Goal: Obtain resource: Download file/media

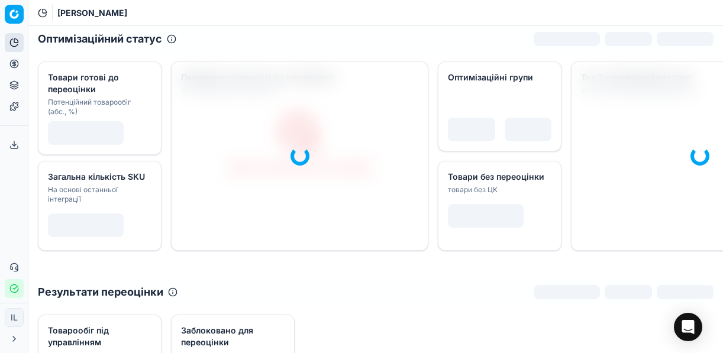
click at [16, 64] on icon at bounding box center [13, 63] width 9 height 9
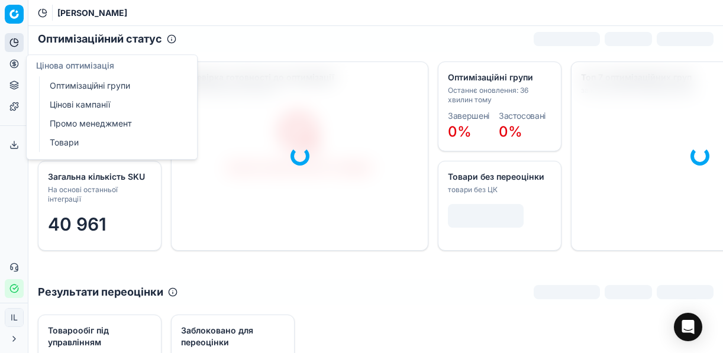
click at [78, 82] on link "Оптимізаційні групи" at bounding box center [114, 86] width 138 height 17
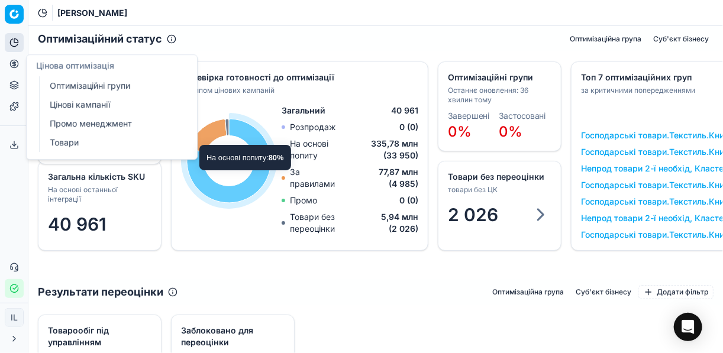
click at [17, 287] on icon "button" at bounding box center [15, 288] width 5 height 4
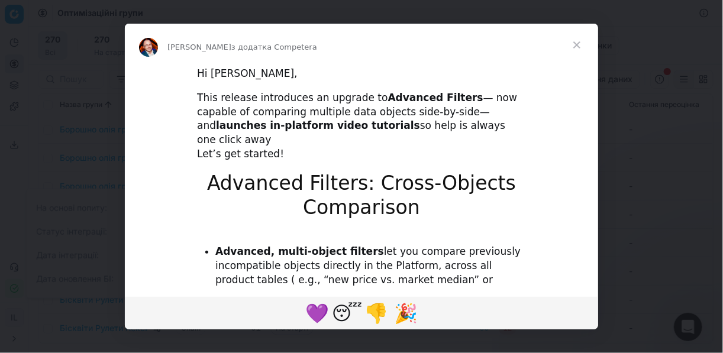
click at [573, 41] on span "Закрити" at bounding box center [577, 45] width 43 height 43
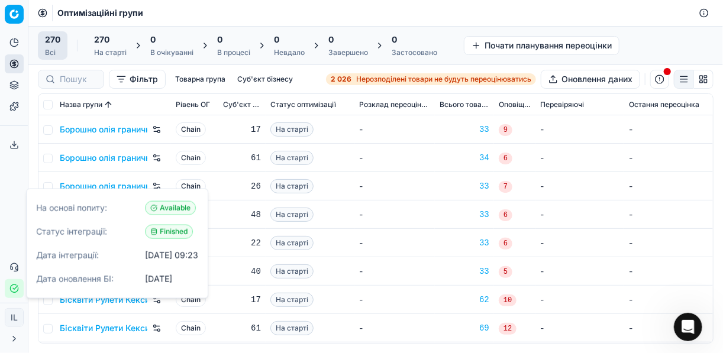
click at [346, 79] on strong "2 026" at bounding box center [341, 79] width 21 height 9
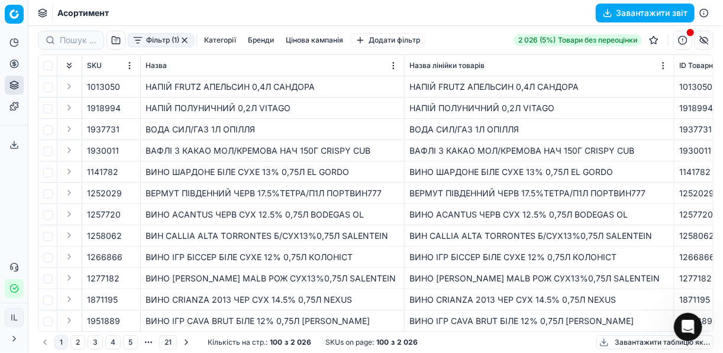
click at [134, 44] on button "Фільтр (1)" at bounding box center [161, 40] width 66 height 14
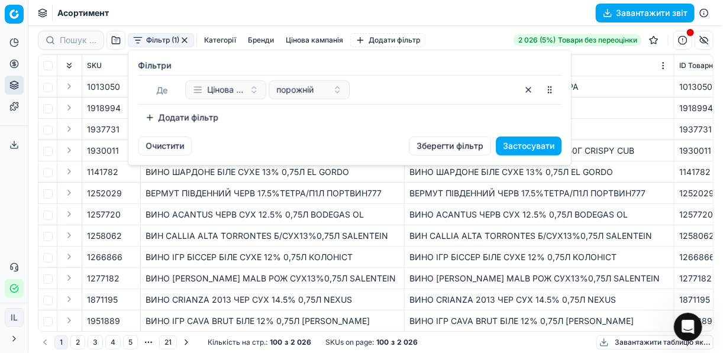
click at [157, 111] on button "Додати фільтр" at bounding box center [182, 117] width 88 height 19
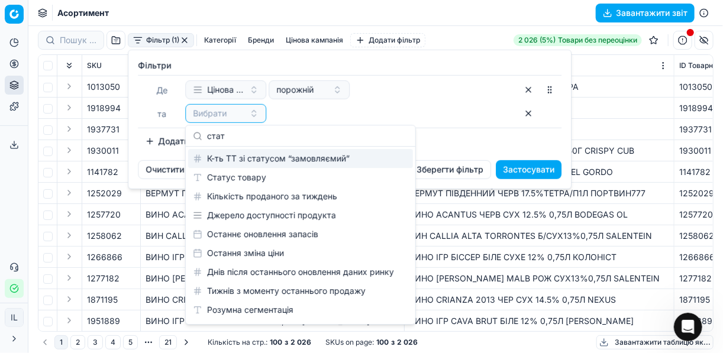
type input "стат"
drag, startPoint x: 241, startPoint y: 169, endPoint x: 247, endPoint y: 176, distance: 8.4
click at [244, 173] on div "Статус товару" at bounding box center [300, 177] width 225 height 19
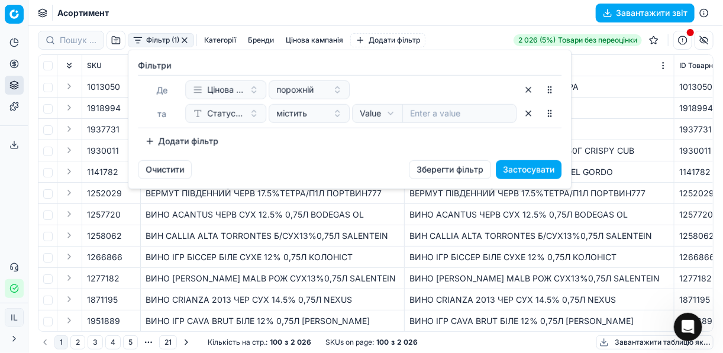
click at [530, 114] on button "button" at bounding box center [528, 113] width 19 height 19
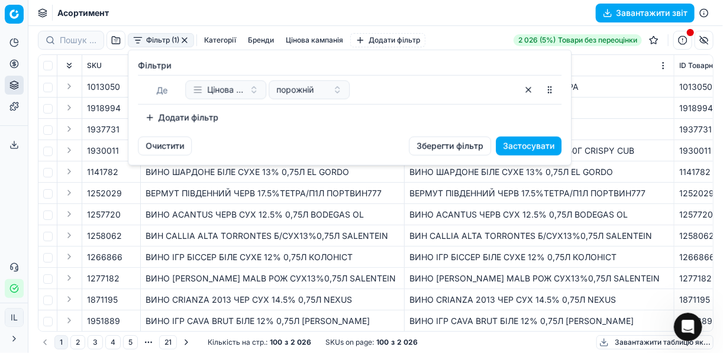
click at [160, 111] on button "Додати фільтр" at bounding box center [182, 117] width 88 height 19
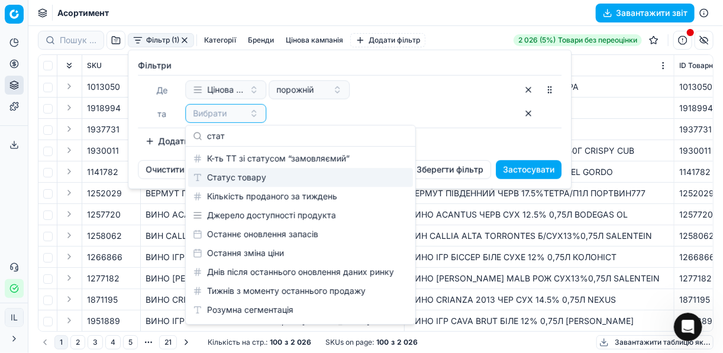
type input "стат"
click at [263, 173] on div "Статус товару" at bounding box center [300, 177] width 225 height 19
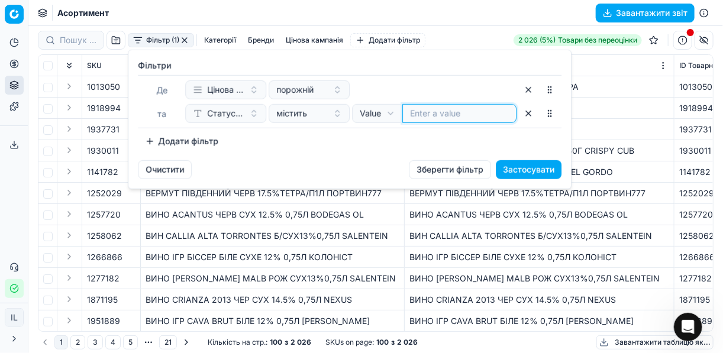
click at [417, 109] on input at bounding box center [459, 114] width 99 height 12
click at [525, 112] on button "button" at bounding box center [528, 113] width 19 height 19
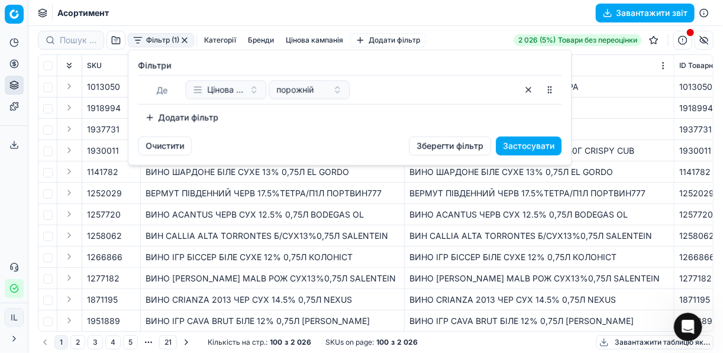
click at [156, 120] on button "Додати фільтр" at bounding box center [182, 117] width 88 height 19
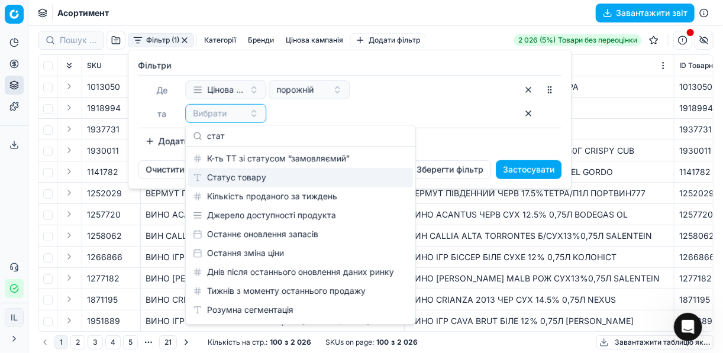
type input "стат"
click at [244, 176] on div "Статус товару" at bounding box center [300, 177] width 225 height 19
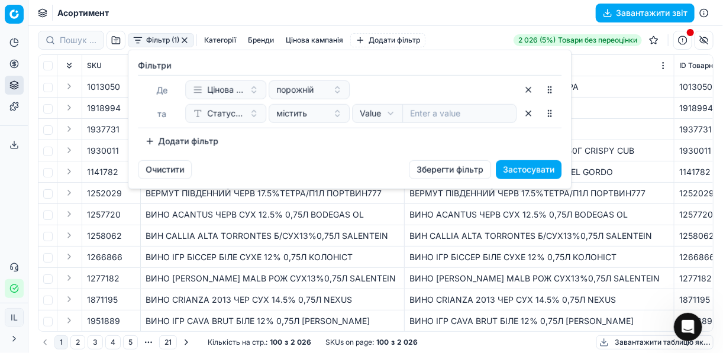
click at [408, 112] on div at bounding box center [459, 113] width 114 height 19
type input "1"
click at [402, 140] on div "Додати фільтр" at bounding box center [350, 141] width 424 height 19
click at [389, 114] on html "Pricing platform Аналітика Цінова оптимізація Асортимент продукції Шаблони Серв…" at bounding box center [361, 176] width 723 height 353
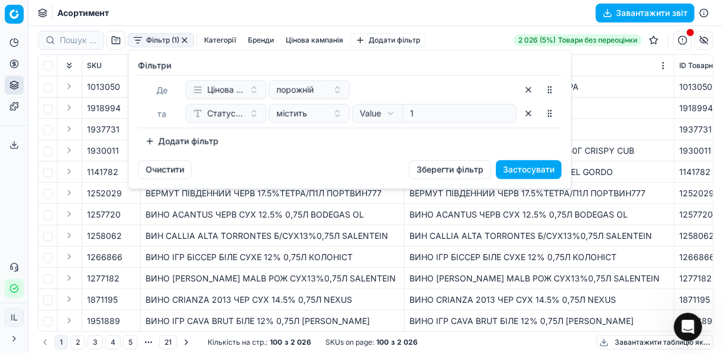
click at [158, 137] on button "Додати фільтр" at bounding box center [182, 141] width 88 height 19
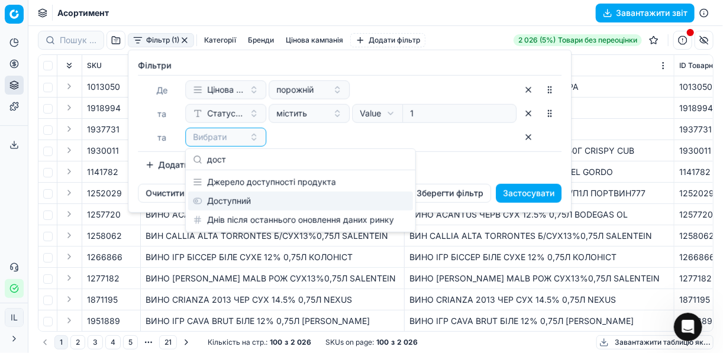
type input "дост"
click at [232, 202] on div "Доступний" at bounding box center [300, 201] width 225 height 19
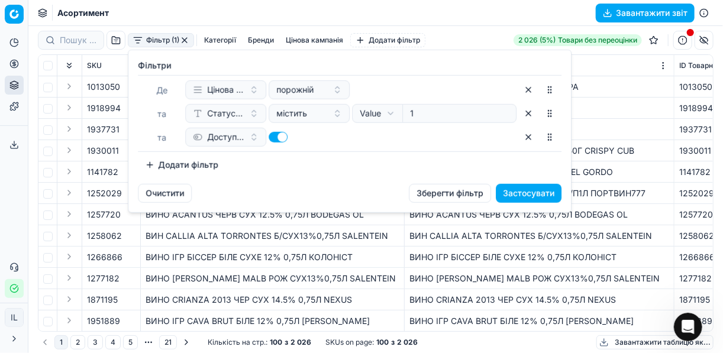
click at [155, 166] on button "Додати фільтр" at bounding box center [182, 165] width 88 height 19
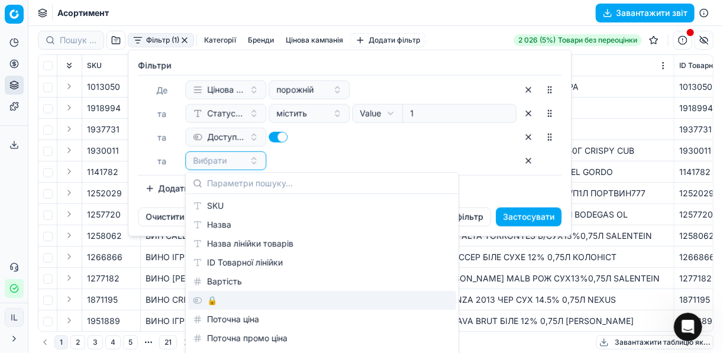
click at [231, 297] on div "🔒" at bounding box center [322, 300] width 268 height 19
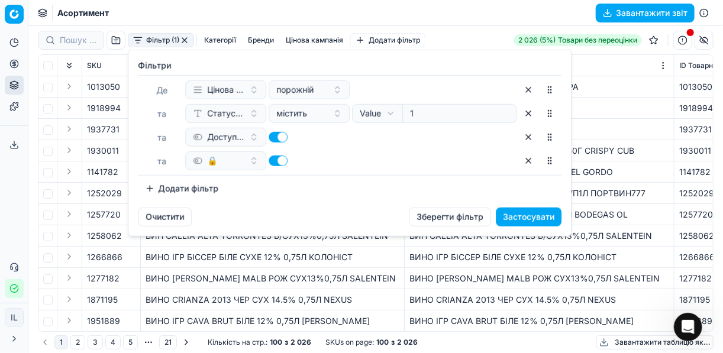
click at [272, 158] on button "button" at bounding box center [278, 161] width 19 height 11
checkbox input "false"
click at [521, 216] on button "Застосувати" at bounding box center [529, 217] width 66 height 19
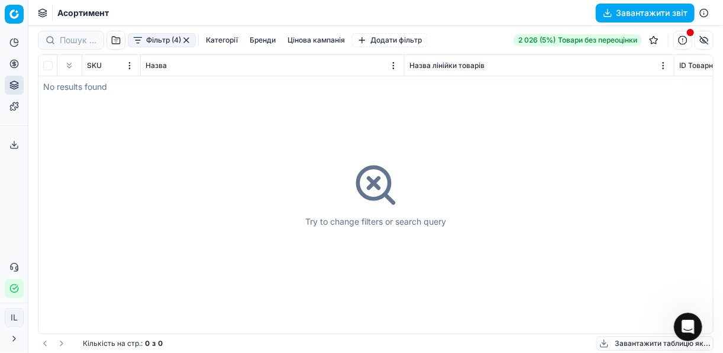
click at [186, 42] on button "button" at bounding box center [186, 40] width 9 height 9
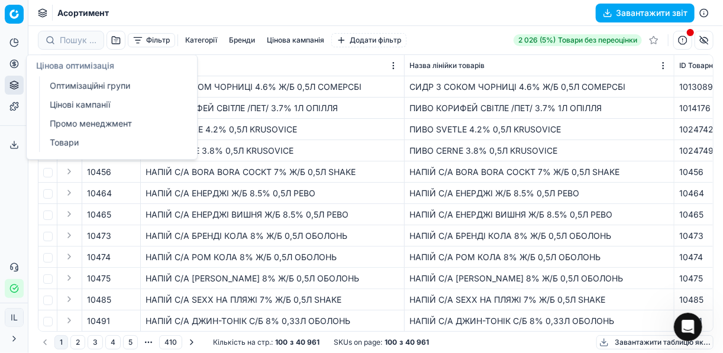
click at [64, 85] on link "Оптимізаційні групи" at bounding box center [114, 86] width 138 height 17
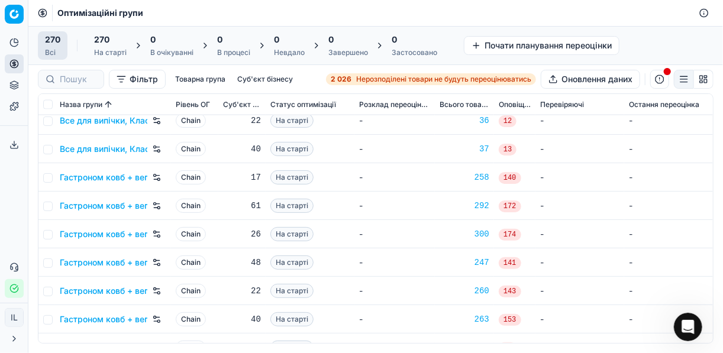
scroll to position [805, 0]
click at [48, 178] on input "checkbox" at bounding box center [47, 177] width 9 height 9
checkbox input "true"
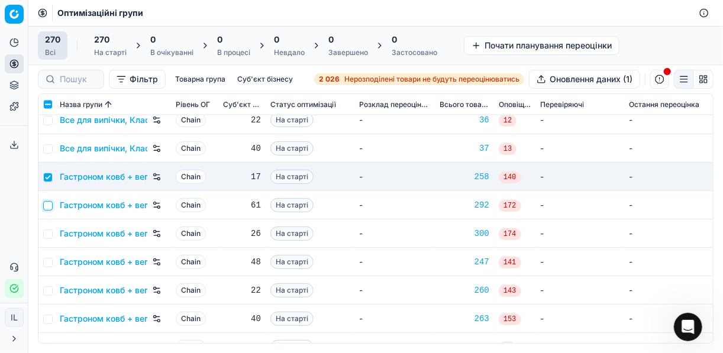
click at [49, 202] on input "checkbox" at bounding box center [47, 205] width 9 height 9
checkbox input "true"
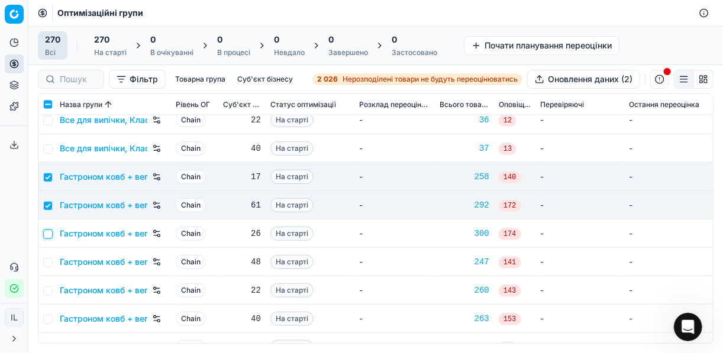
click at [46, 236] on input "checkbox" at bounding box center [47, 234] width 9 height 9
checkbox input "true"
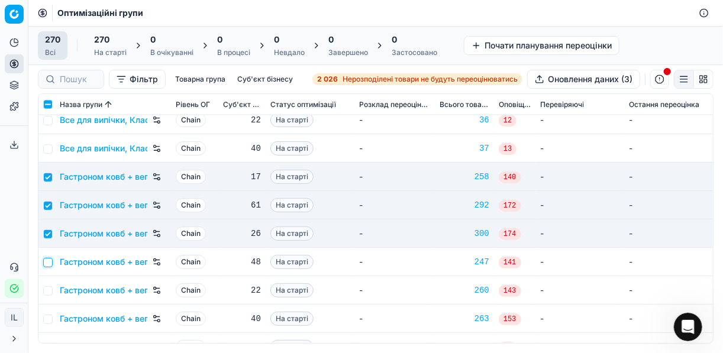
click at [47, 264] on input "checkbox" at bounding box center [47, 262] width 9 height 9
checkbox input "true"
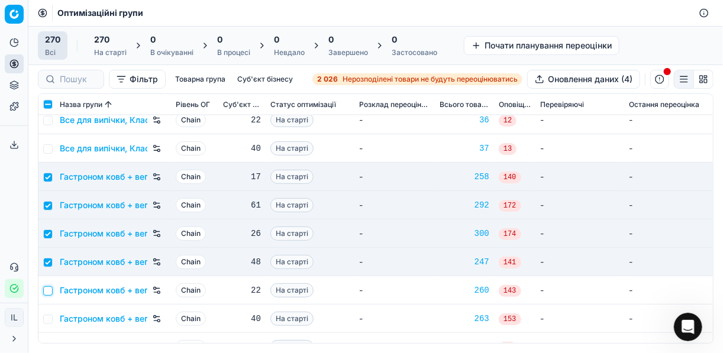
click at [51, 288] on input "checkbox" at bounding box center [47, 290] width 9 height 9
checkbox input "true"
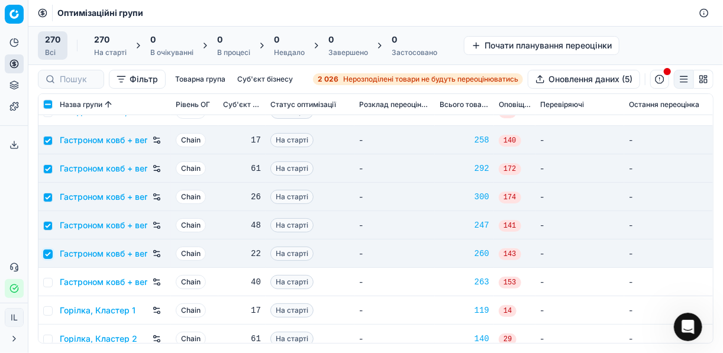
scroll to position [852, 0]
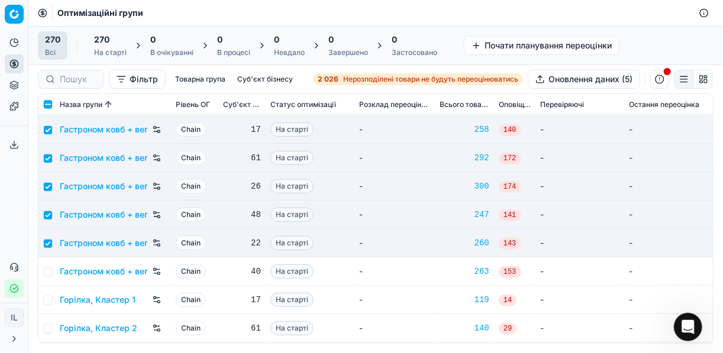
click at [52, 267] on td at bounding box center [46, 271] width 17 height 28
click at [49, 271] on input "checkbox" at bounding box center [47, 271] width 9 height 9
checkbox input "true"
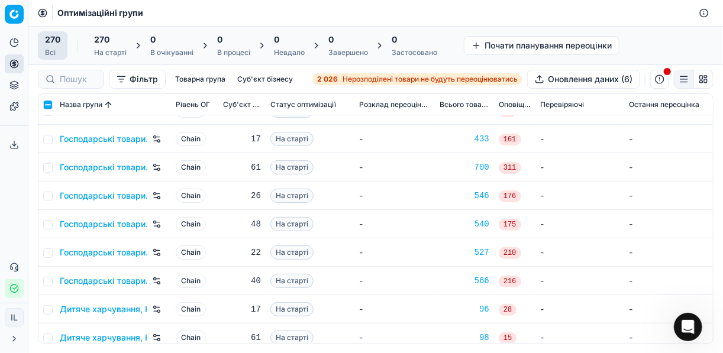
scroll to position [1136, 0]
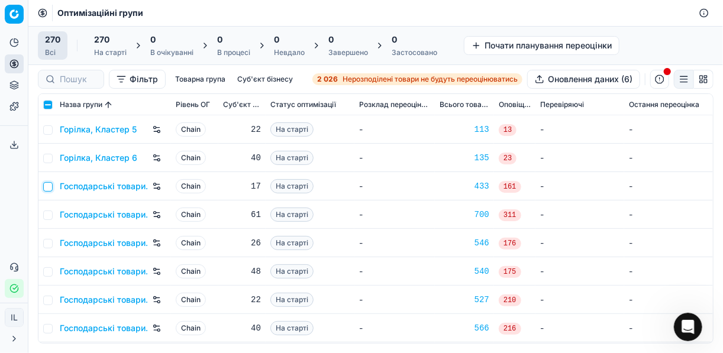
click at [51, 185] on input "checkbox" at bounding box center [47, 186] width 9 height 9
checkbox input "true"
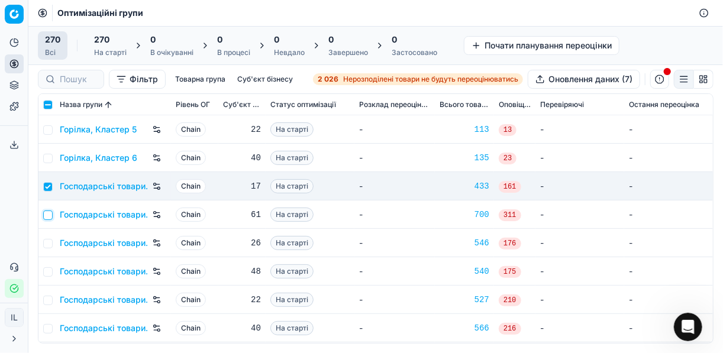
click at [50, 216] on input "checkbox" at bounding box center [47, 215] width 9 height 9
checkbox input "true"
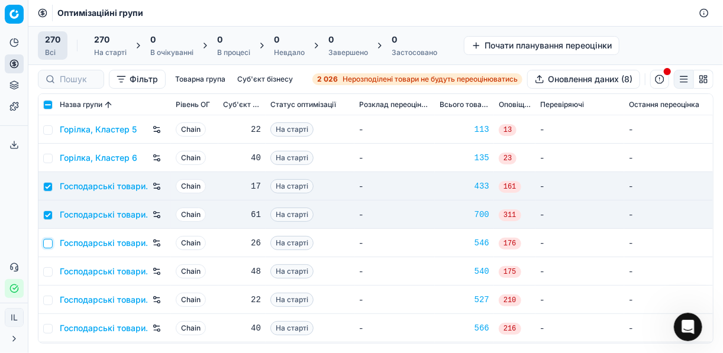
click at [47, 243] on input "checkbox" at bounding box center [47, 243] width 9 height 9
checkbox input "true"
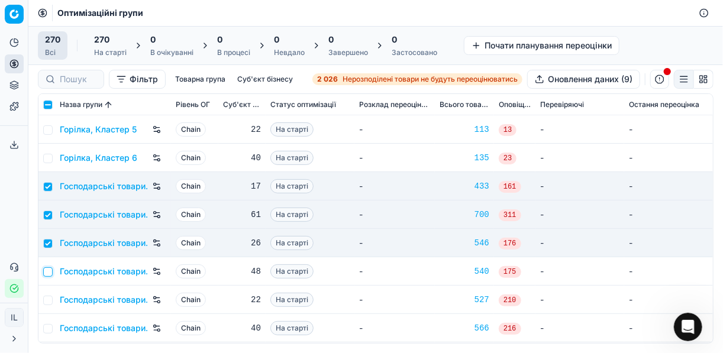
click at [50, 269] on input "checkbox" at bounding box center [47, 271] width 9 height 9
checkbox input "true"
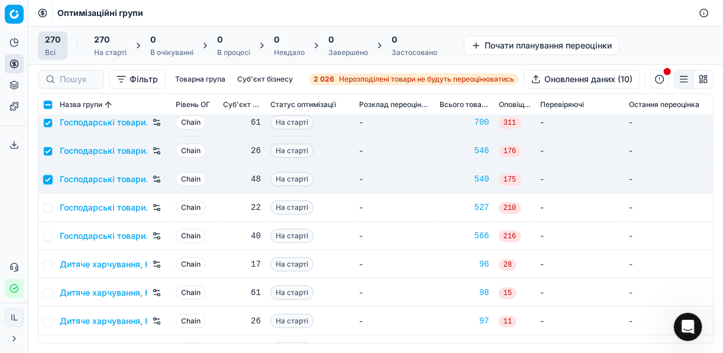
scroll to position [1231, 0]
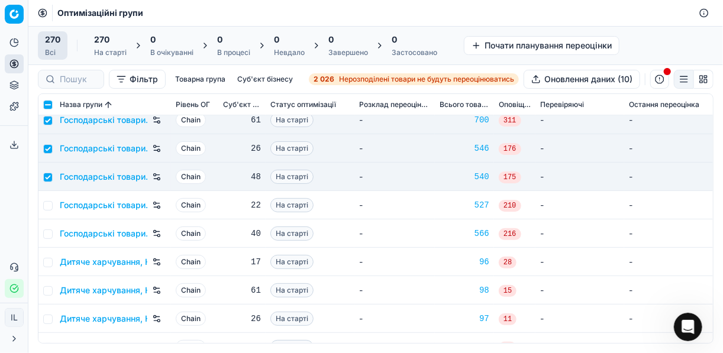
click at [53, 208] on td at bounding box center [46, 205] width 17 height 28
click at [50, 208] on input "checkbox" at bounding box center [47, 205] width 9 height 9
checkbox input "true"
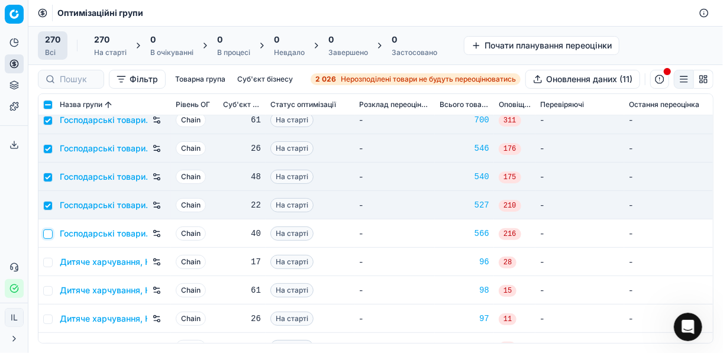
click at [52, 234] on input "checkbox" at bounding box center [47, 234] width 9 height 9
checkbox input "true"
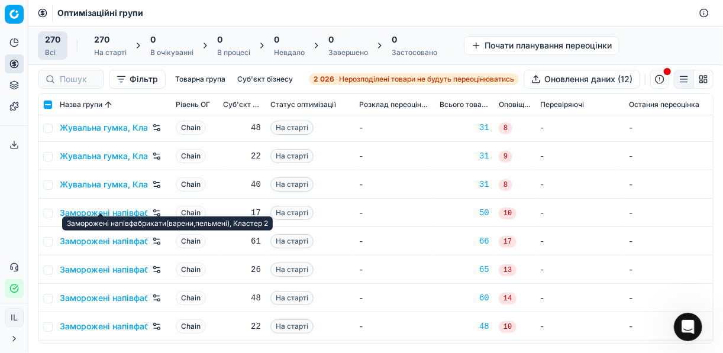
scroll to position [1657, 0]
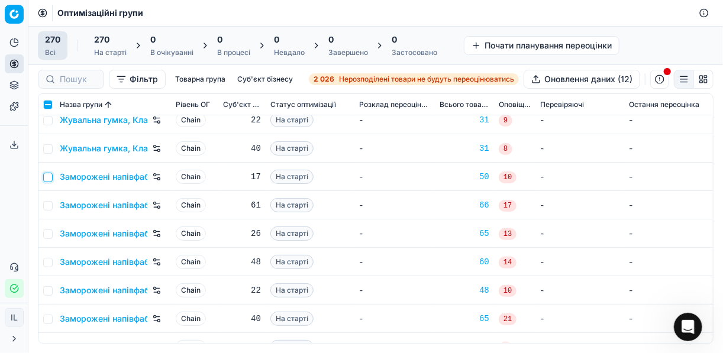
click at [48, 176] on input "checkbox" at bounding box center [47, 177] width 9 height 9
checkbox input "true"
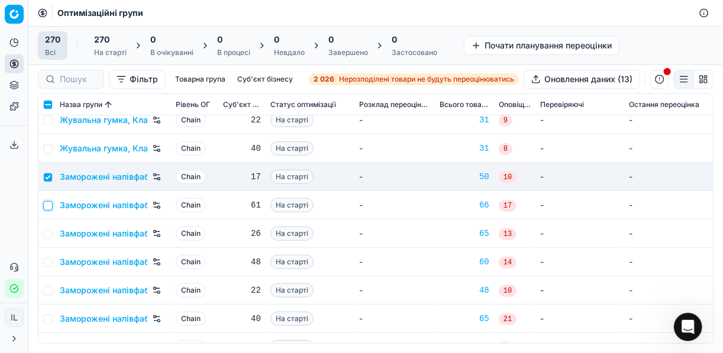
click at [46, 207] on input "checkbox" at bounding box center [47, 205] width 9 height 9
checkbox input "true"
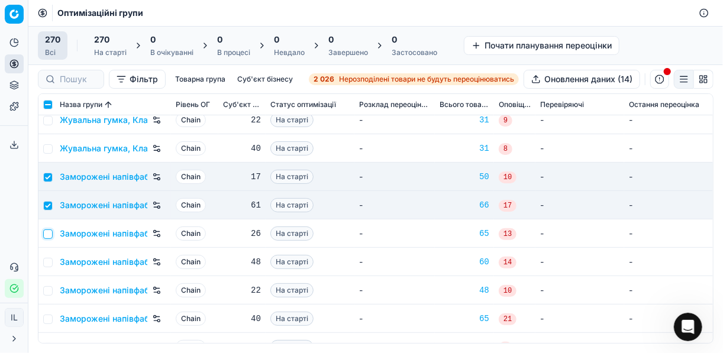
drag, startPoint x: 46, startPoint y: 231, endPoint x: 80, endPoint y: 227, distance: 34.5
click at [47, 231] on input "checkbox" at bounding box center [47, 234] width 9 height 9
checkbox input "true"
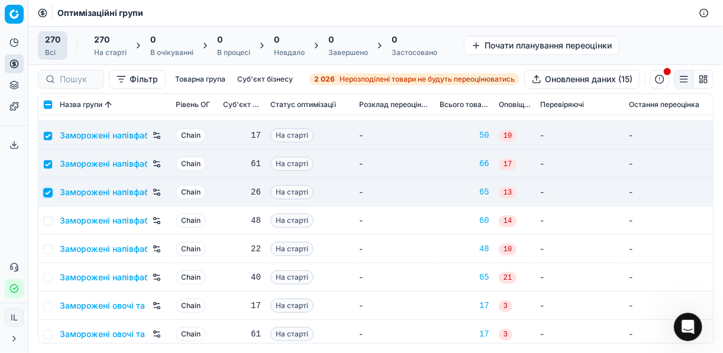
scroll to position [1704, 0]
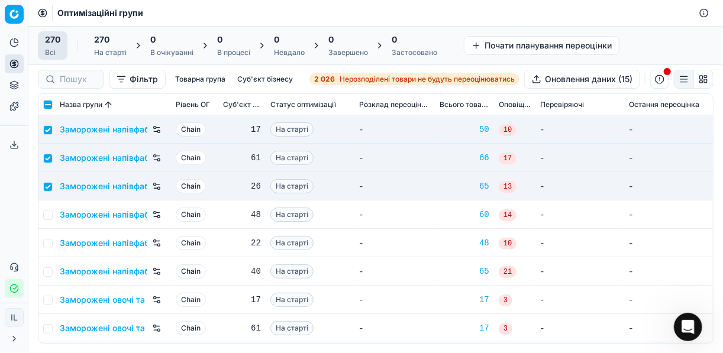
click at [49, 206] on td at bounding box center [46, 215] width 17 height 28
click at [50, 214] on input "checkbox" at bounding box center [47, 215] width 9 height 9
checkbox input "true"
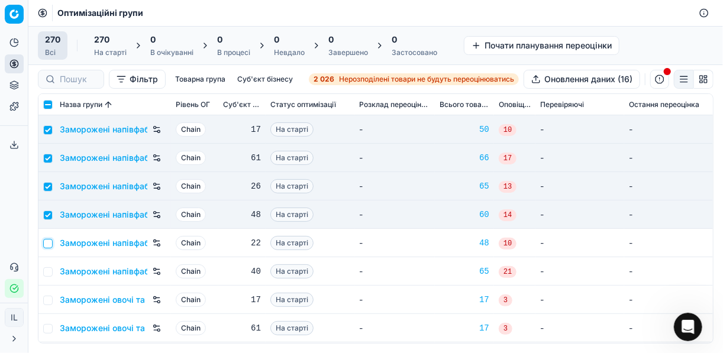
click at [50, 240] on input "checkbox" at bounding box center [47, 243] width 9 height 9
checkbox input "true"
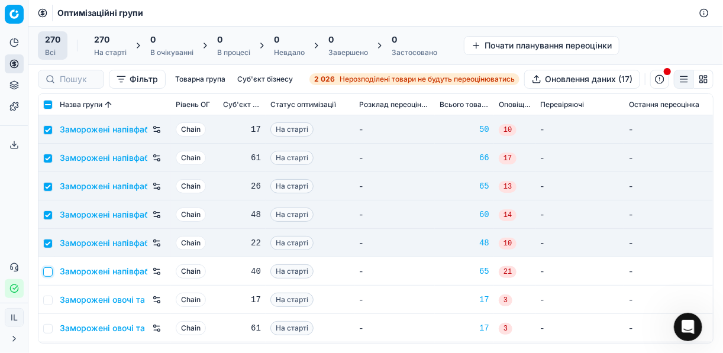
click at [49, 269] on input "checkbox" at bounding box center [47, 271] width 9 height 9
checkbox input "true"
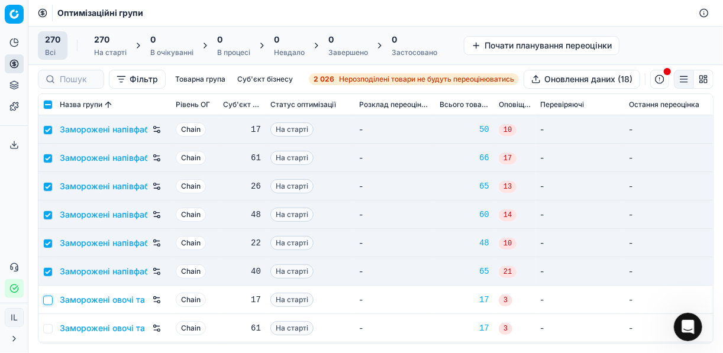
click at [50, 298] on input "checkbox" at bounding box center [47, 300] width 9 height 9
checkbox input "true"
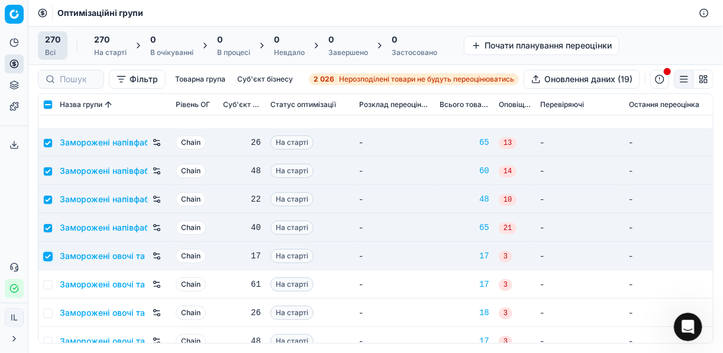
scroll to position [1846, 0]
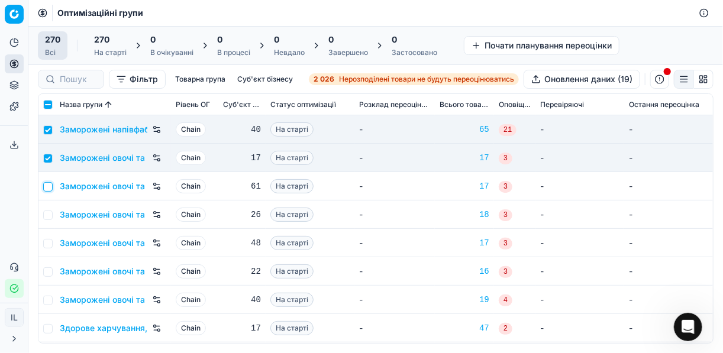
click at [50, 187] on input "checkbox" at bounding box center [47, 186] width 9 height 9
checkbox input "true"
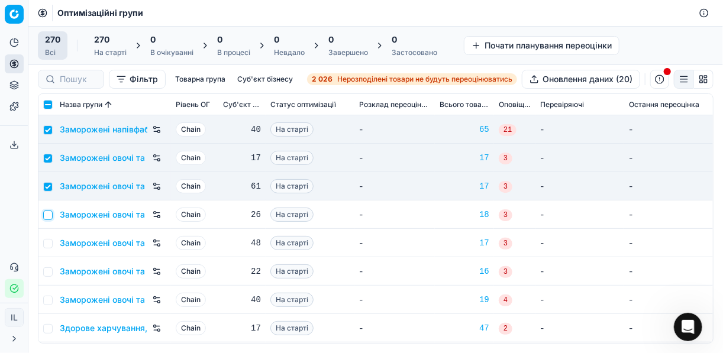
click at [49, 215] on input "checkbox" at bounding box center [47, 215] width 9 height 9
checkbox input "true"
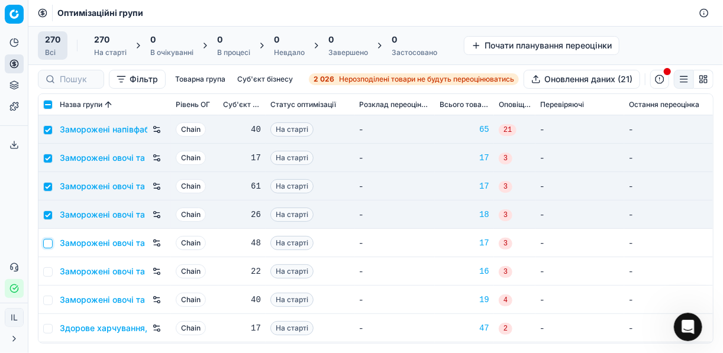
click at [51, 241] on input "checkbox" at bounding box center [47, 243] width 9 height 9
checkbox input "true"
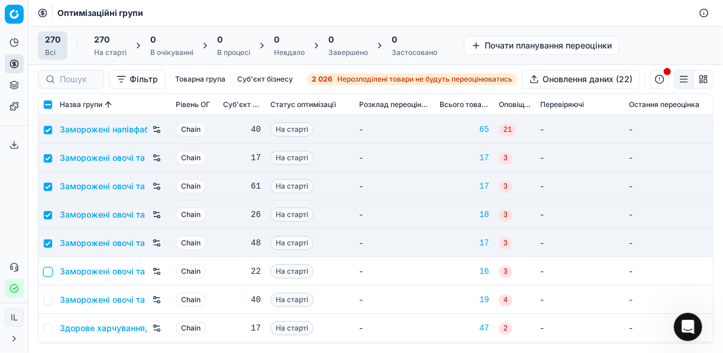
click at [49, 271] on input "checkbox" at bounding box center [47, 271] width 9 height 9
checkbox input "true"
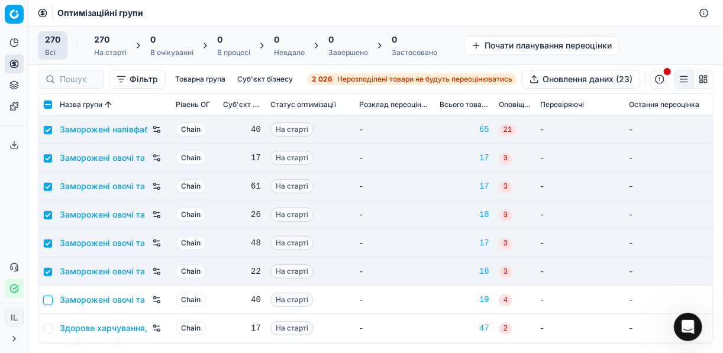
click at [46, 301] on input "checkbox" at bounding box center [47, 300] width 9 height 9
checkbox input "true"
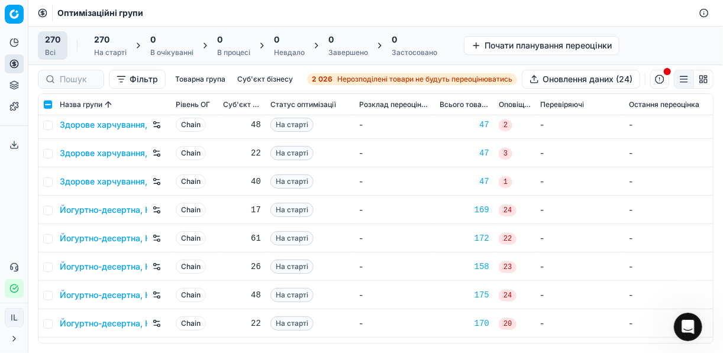
scroll to position [2178, 0]
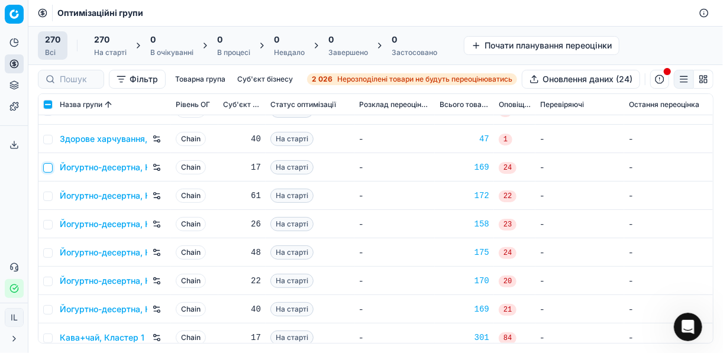
drag, startPoint x: 52, startPoint y: 169, endPoint x: 51, endPoint y: 181, distance: 11.8
click at [51, 169] on input "checkbox" at bounding box center [47, 167] width 9 height 9
checkbox input "true"
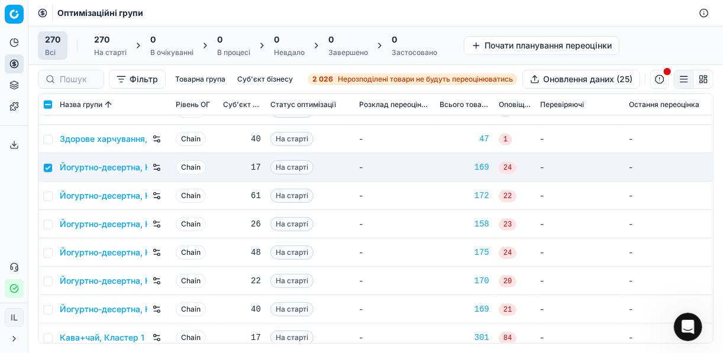
click at [52, 194] on td at bounding box center [46, 196] width 17 height 28
click at [44, 197] on input "checkbox" at bounding box center [47, 196] width 9 height 9
checkbox input "true"
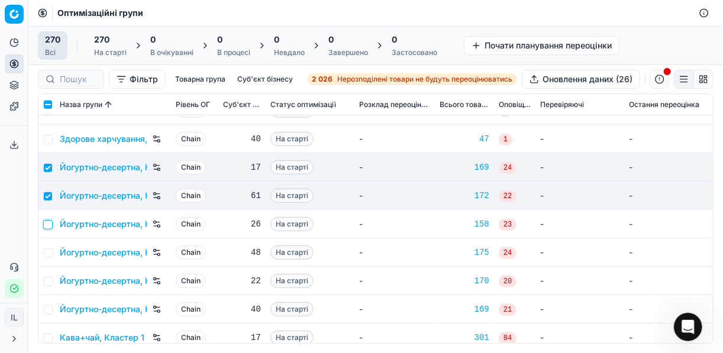
click at [50, 222] on input "checkbox" at bounding box center [47, 224] width 9 height 9
checkbox input "true"
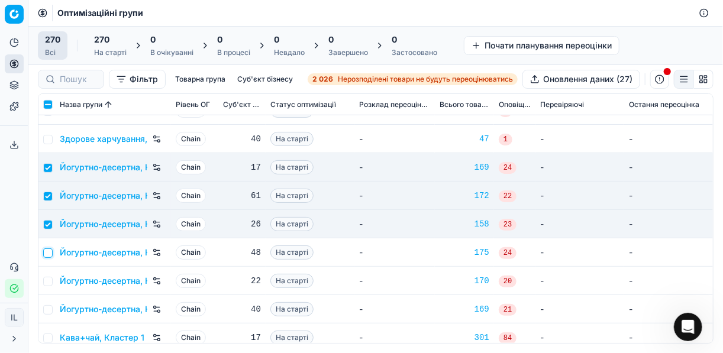
click at [44, 251] on input "checkbox" at bounding box center [47, 253] width 9 height 9
checkbox input "true"
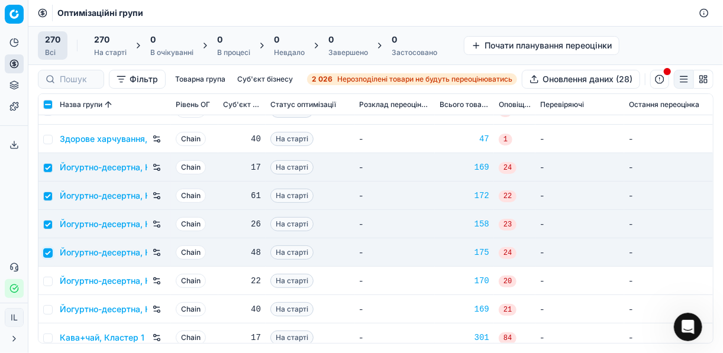
scroll to position [2225, 0]
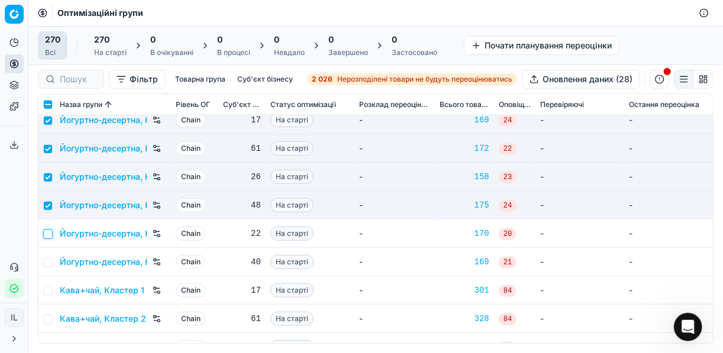
click at [44, 232] on input "checkbox" at bounding box center [47, 234] width 9 height 9
checkbox input "true"
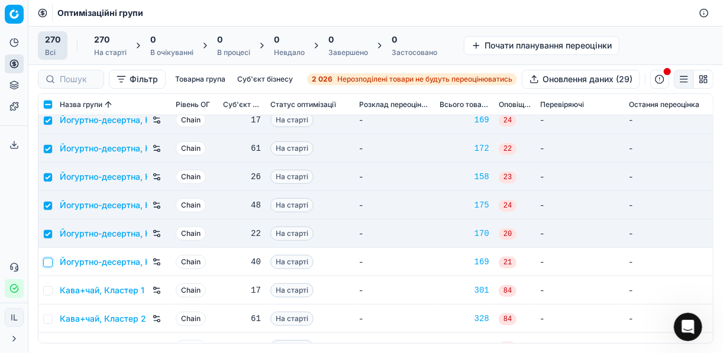
click at [50, 261] on input "checkbox" at bounding box center [47, 262] width 9 height 9
checkbox input "true"
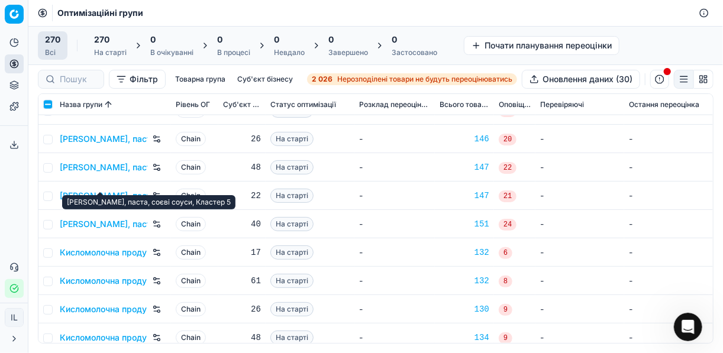
scroll to position [2698, 0]
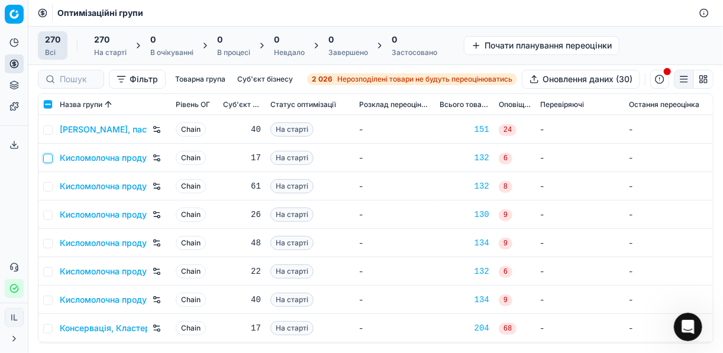
drag, startPoint x: 46, startPoint y: 159, endPoint x: 51, endPoint y: 164, distance: 7.1
click at [46, 159] on input "checkbox" at bounding box center [47, 158] width 9 height 9
checkbox input "true"
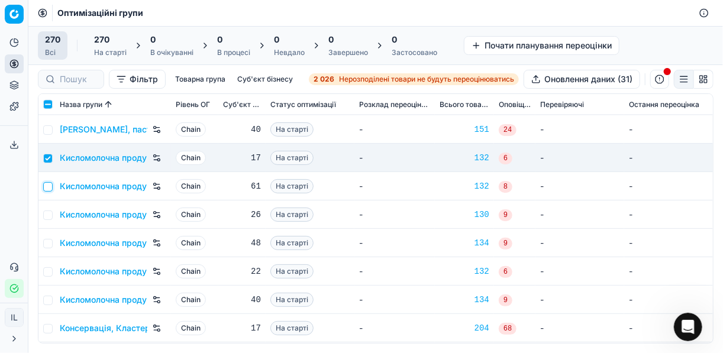
click at [51, 185] on input "checkbox" at bounding box center [47, 186] width 9 height 9
checkbox input "true"
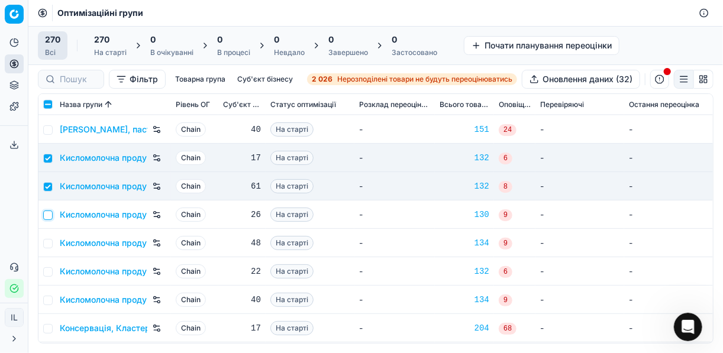
drag, startPoint x: 46, startPoint y: 211, endPoint x: 49, endPoint y: 217, distance: 6.6
click at [46, 211] on input "checkbox" at bounding box center [47, 215] width 9 height 9
checkbox input "true"
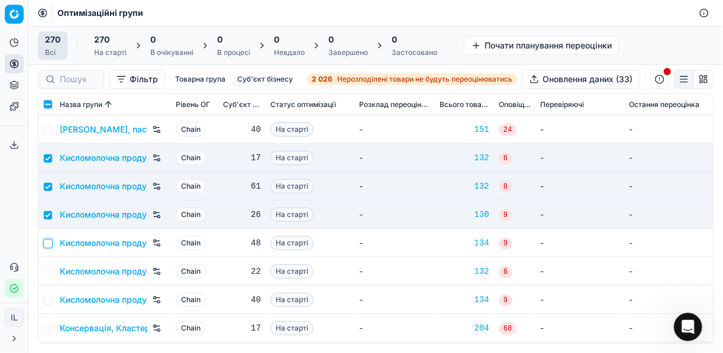
click at [46, 242] on input "checkbox" at bounding box center [47, 243] width 9 height 9
checkbox input "true"
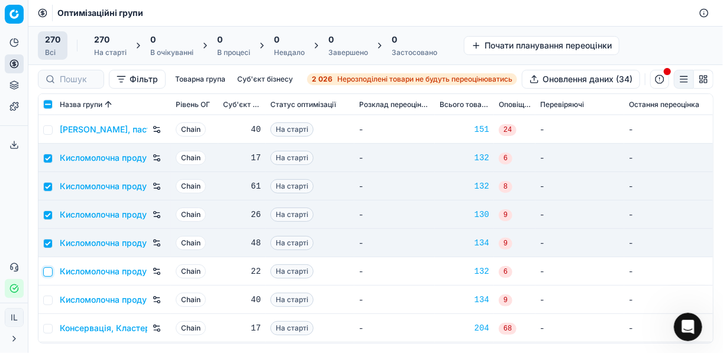
click at [52, 270] on input "checkbox" at bounding box center [47, 271] width 9 height 9
checkbox input "true"
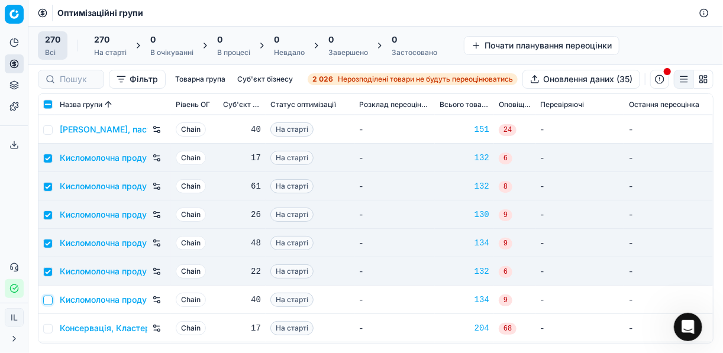
click at [49, 299] on input "checkbox" at bounding box center [47, 300] width 9 height 9
checkbox input "true"
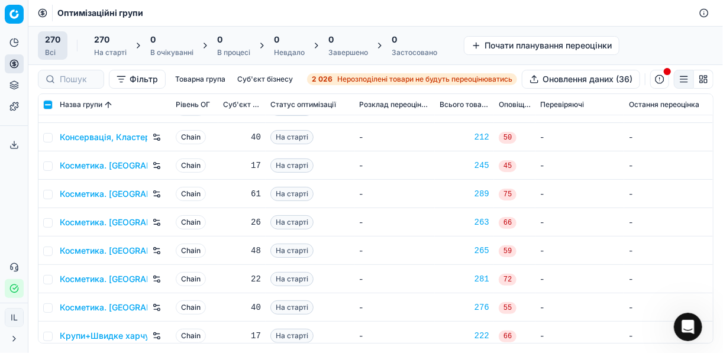
scroll to position [3030, 0]
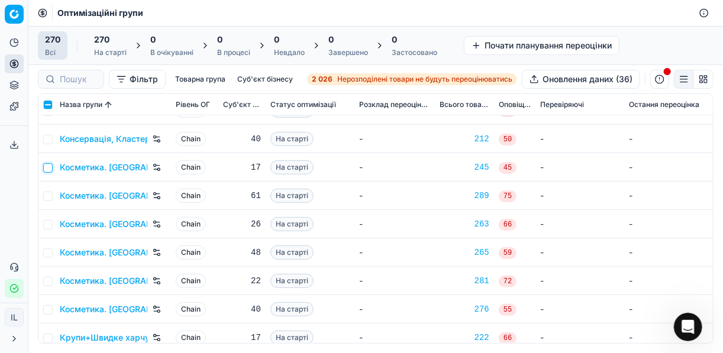
click at [48, 166] on input "checkbox" at bounding box center [47, 167] width 9 height 9
checkbox input "true"
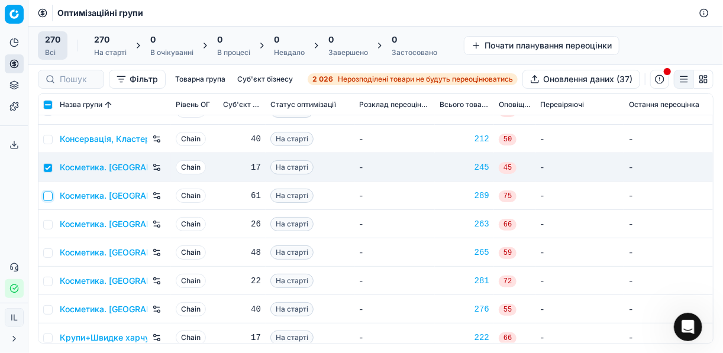
click at [47, 199] on input "checkbox" at bounding box center [47, 196] width 9 height 9
checkbox input "true"
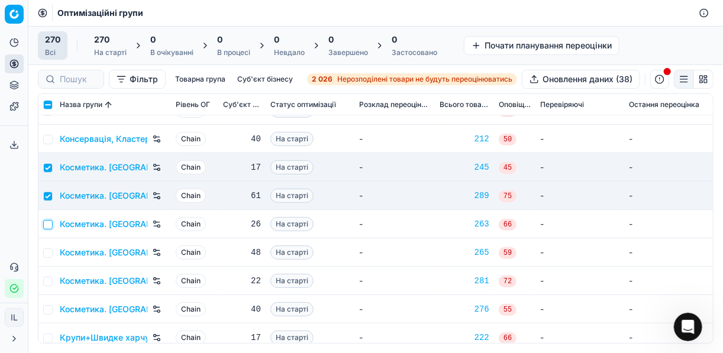
click at [44, 220] on input "checkbox" at bounding box center [47, 224] width 9 height 9
checkbox input "true"
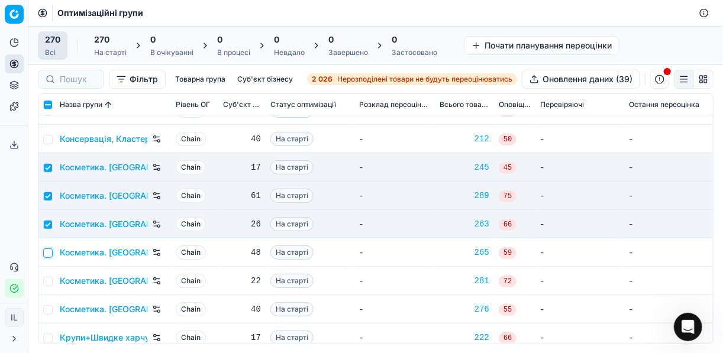
click at [50, 251] on input "checkbox" at bounding box center [47, 253] width 9 height 9
checkbox input "true"
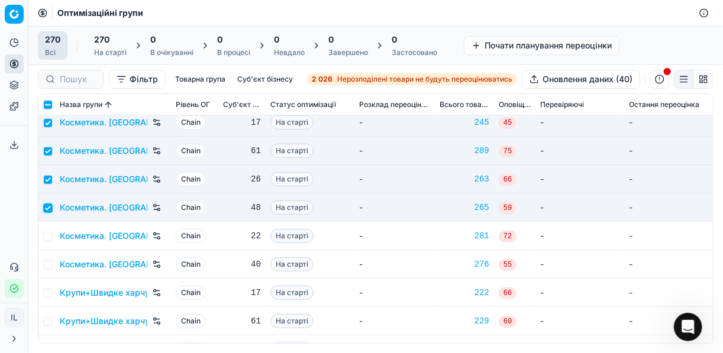
scroll to position [3077, 0]
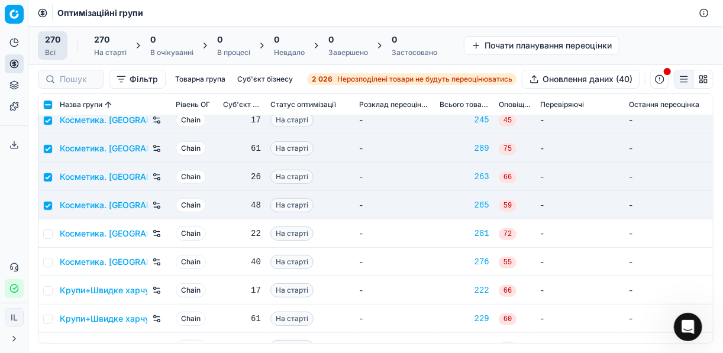
click at [52, 238] on td at bounding box center [46, 234] width 17 height 28
click at [47, 232] on input "checkbox" at bounding box center [47, 234] width 9 height 9
checkbox input "true"
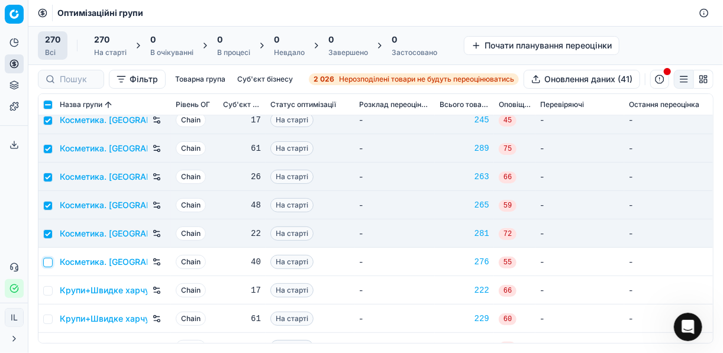
click at [50, 263] on input "checkbox" at bounding box center [47, 262] width 9 height 9
checkbox input "true"
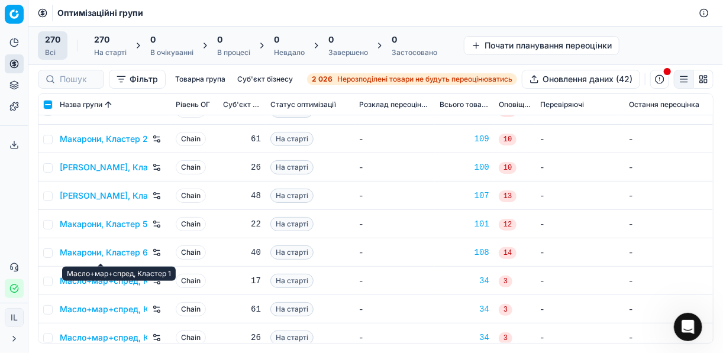
scroll to position [3692, 0]
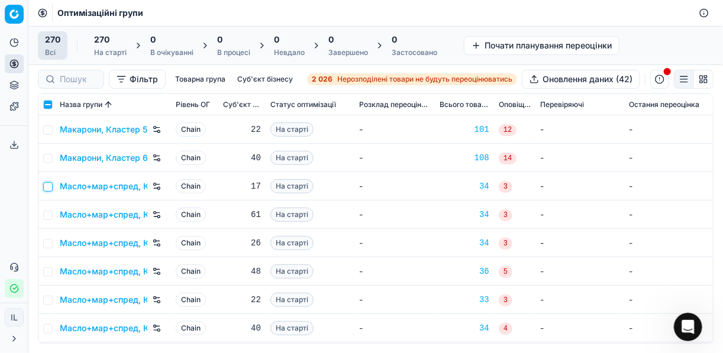
click at [46, 185] on input "checkbox" at bounding box center [47, 186] width 9 height 9
checkbox input "true"
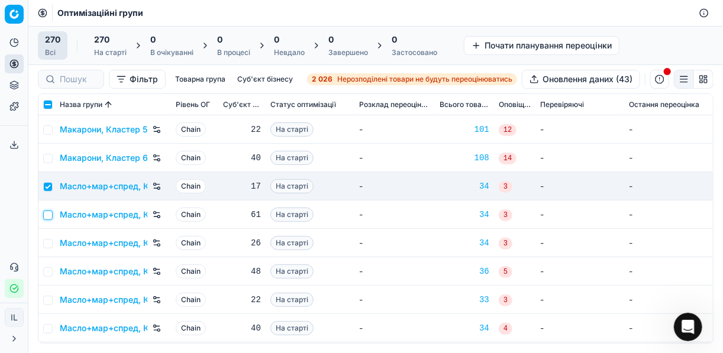
click at [50, 213] on input "checkbox" at bounding box center [47, 215] width 9 height 9
checkbox input "true"
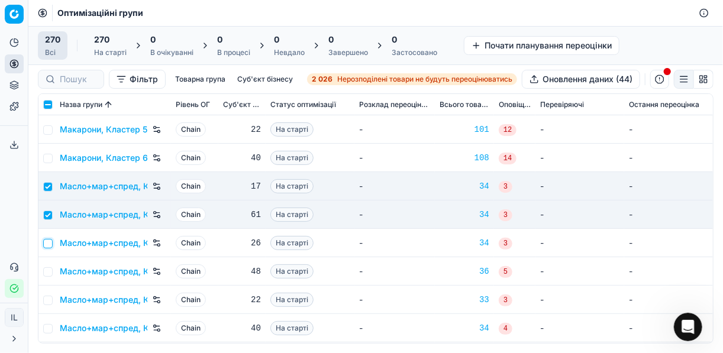
click at [47, 247] on input "checkbox" at bounding box center [47, 243] width 9 height 9
checkbox input "true"
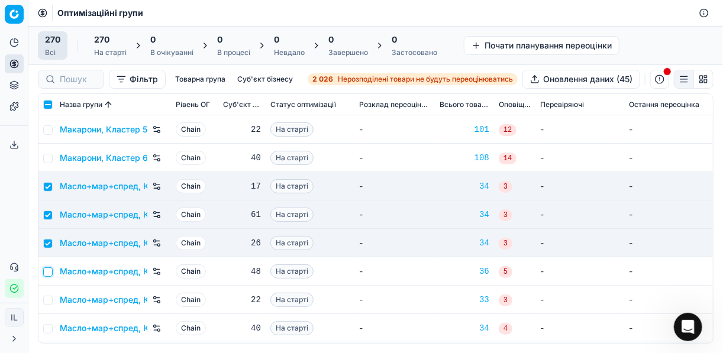
click at [47, 273] on input "checkbox" at bounding box center [47, 271] width 9 height 9
checkbox input "true"
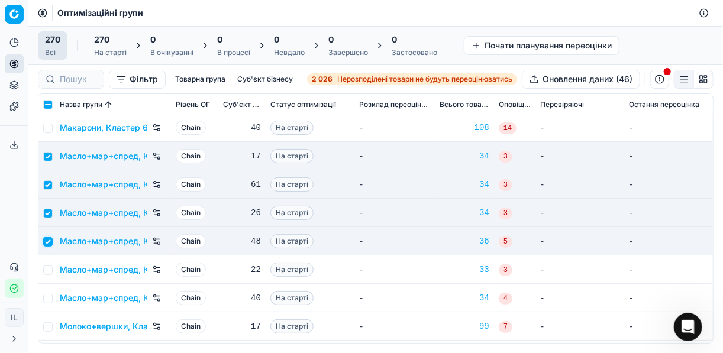
scroll to position [3740, 0]
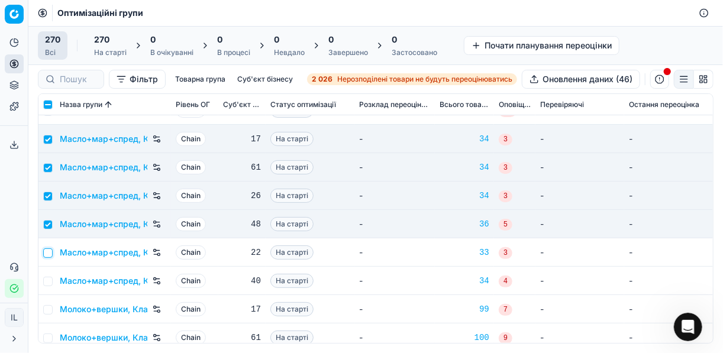
click at [49, 250] on input "checkbox" at bounding box center [47, 253] width 9 height 9
checkbox input "true"
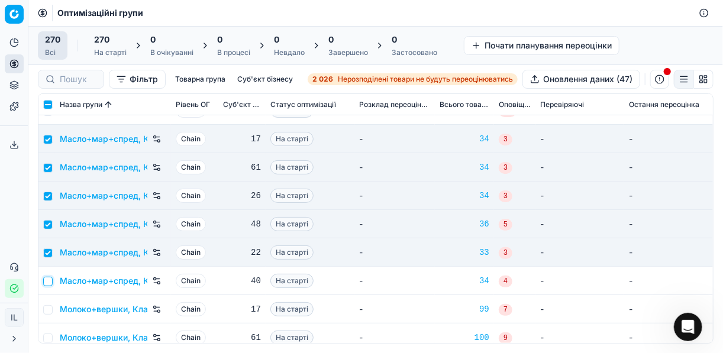
click at [49, 277] on input "checkbox" at bounding box center [47, 281] width 9 height 9
checkbox input "true"
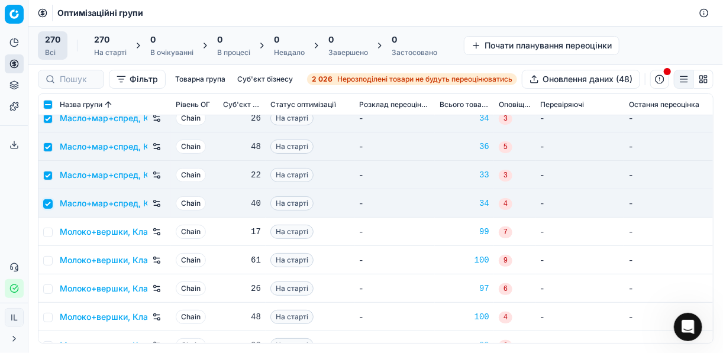
scroll to position [3834, 0]
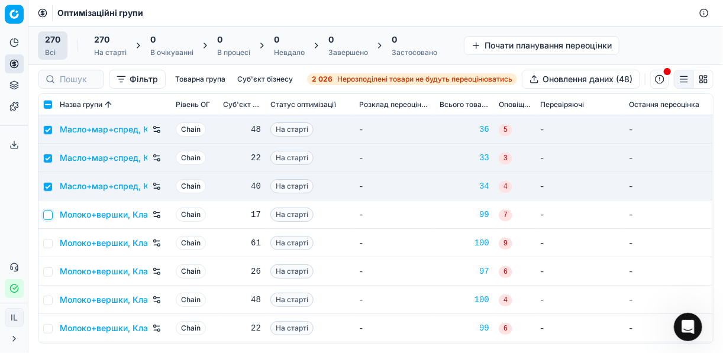
click at [49, 218] on input "checkbox" at bounding box center [47, 215] width 9 height 9
checkbox input "true"
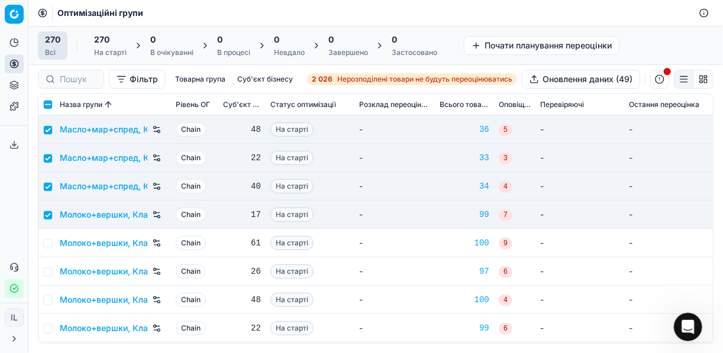
click at [53, 245] on td at bounding box center [46, 243] width 17 height 28
click at [48, 243] on input "checkbox" at bounding box center [47, 243] width 9 height 9
checkbox input "true"
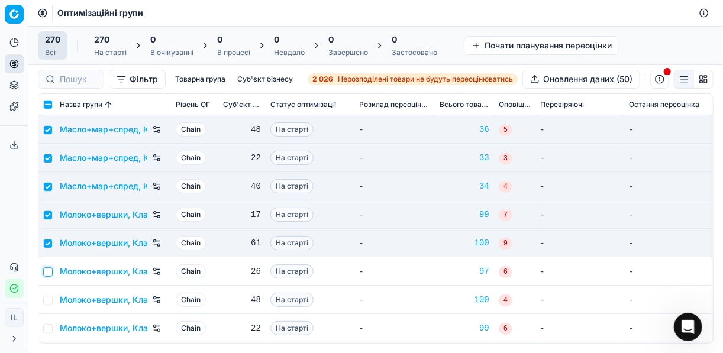
click at [48, 275] on input "checkbox" at bounding box center [47, 271] width 9 height 9
checkbox input "true"
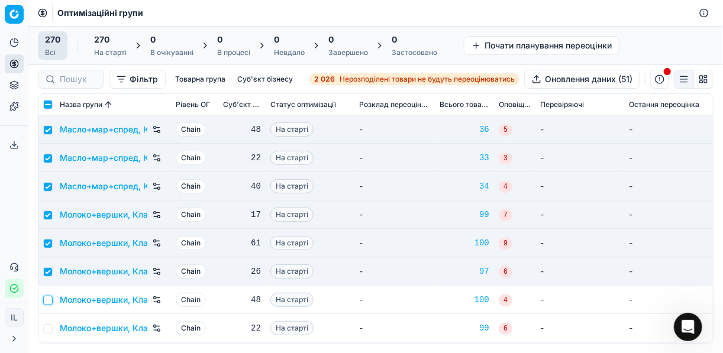
click at [48, 297] on input "checkbox" at bounding box center [47, 300] width 9 height 9
checkbox input "true"
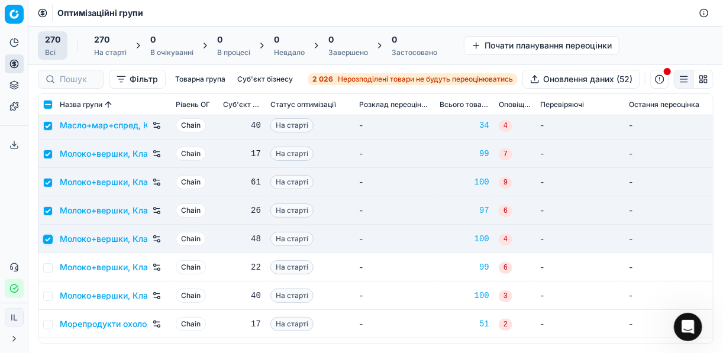
scroll to position [3929, 0]
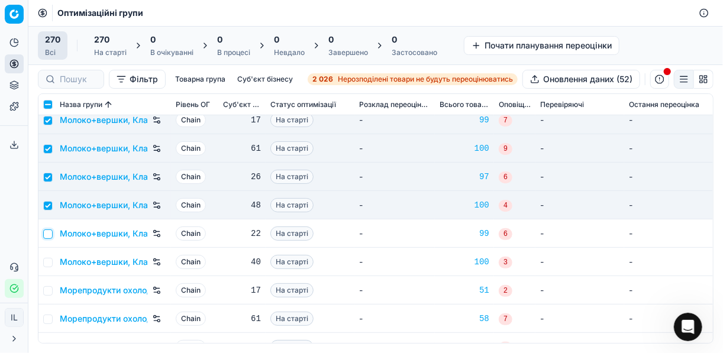
click at [49, 234] on input "checkbox" at bounding box center [47, 234] width 9 height 9
checkbox input "true"
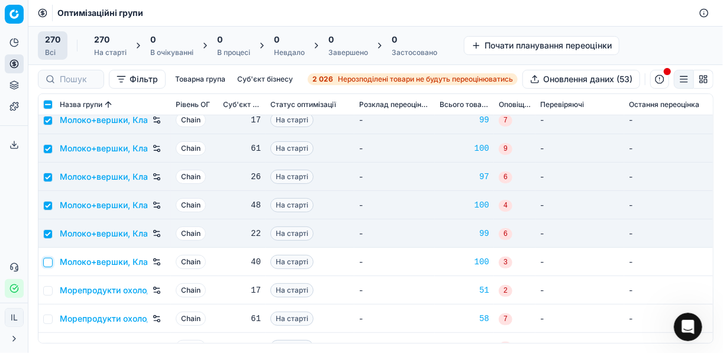
click at [49, 262] on input "checkbox" at bounding box center [47, 262] width 9 height 9
checkbox input "true"
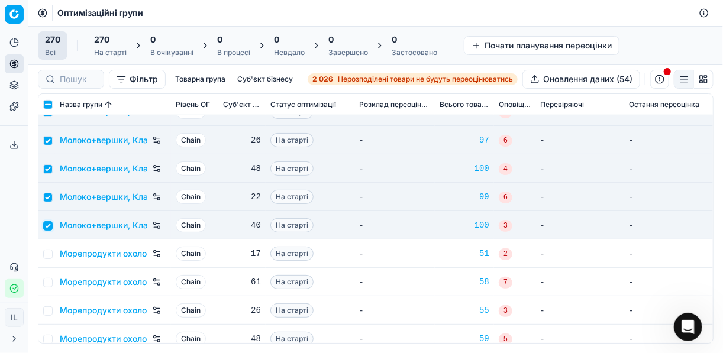
scroll to position [3976, 0]
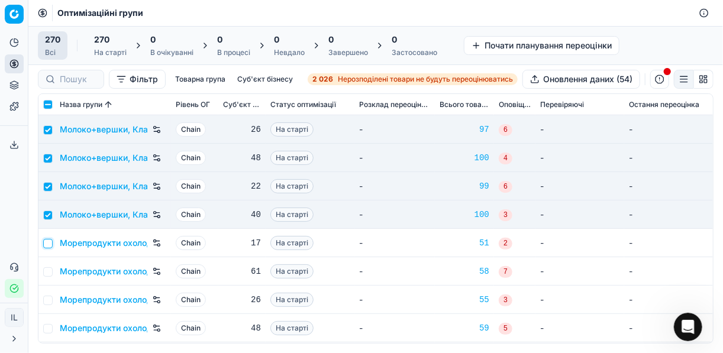
click at [47, 242] on input "checkbox" at bounding box center [47, 243] width 9 height 9
checkbox input "true"
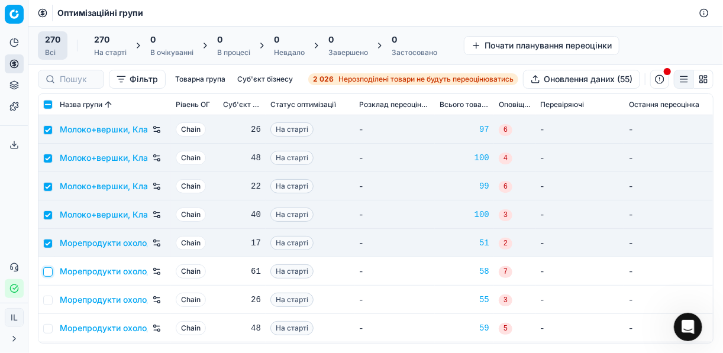
click at [46, 270] on input "checkbox" at bounding box center [47, 271] width 9 height 9
checkbox input "true"
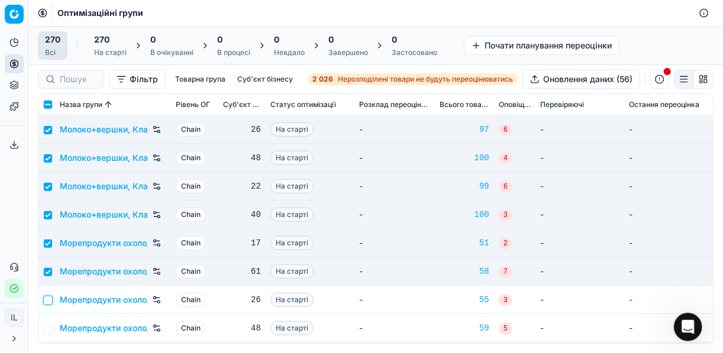
click at [47, 296] on input "checkbox" at bounding box center [47, 300] width 9 height 9
checkbox input "true"
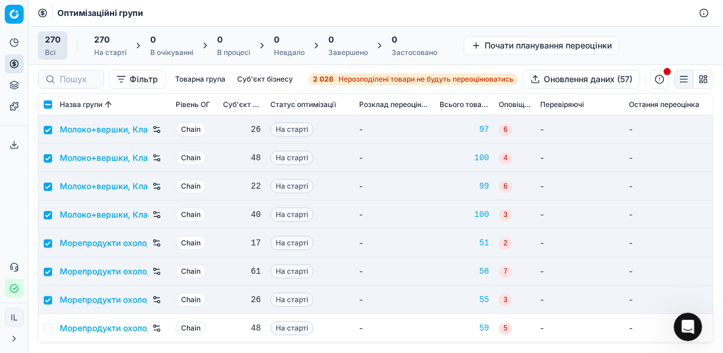
click at [48, 322] on td at bounding box center [46, 328] width 17 height 28
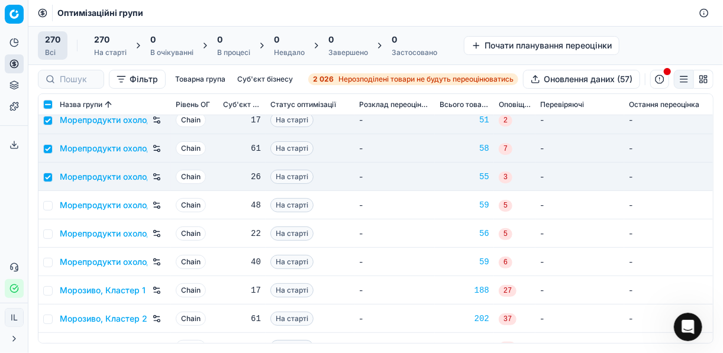
scroll to position [4118, 0]
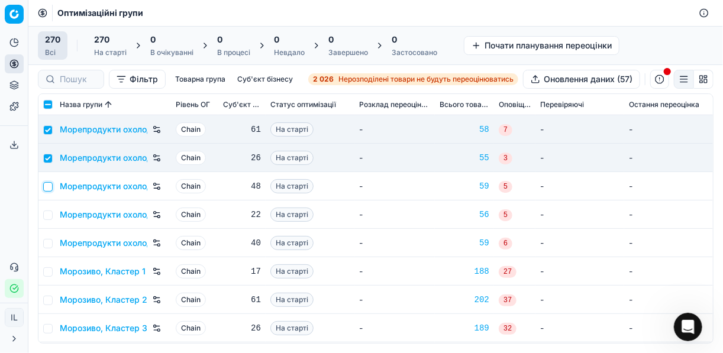
click at [50, 188] on input "checkbox" at bounding box center [47, 186] width 9 height 9
checkbox input "true"
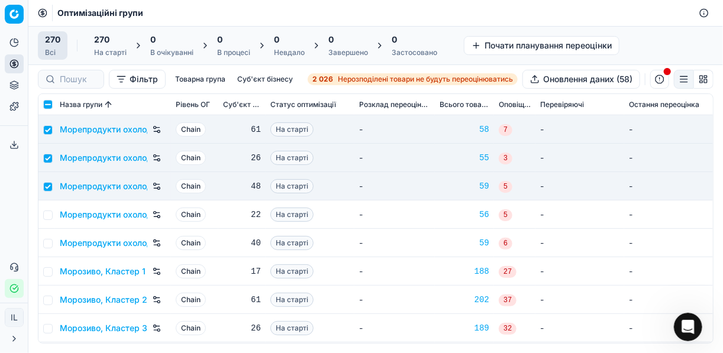
click at [53, 217] on td at bounding box center [46, 215] width 17 height 28
click at [48, 215] on input "checkbox" at bounding box center [47, 215] width 9 height 9
checkbox input "true"
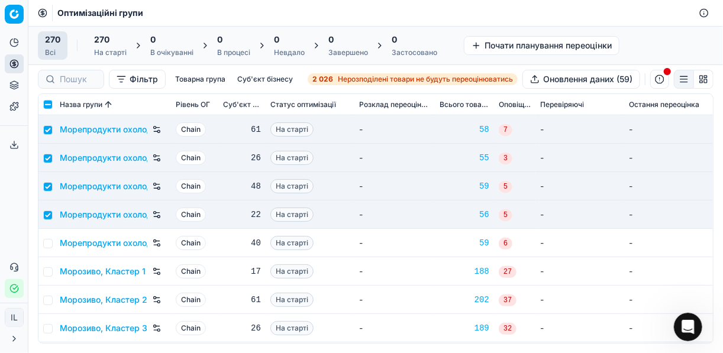
click at [51, 251] on td at bounding box center [46, 243] width 17 height 28
click at [51, 243] on input "checkbox" at bounding box center [47, 243] width 9 height 9
checkbox input "true"
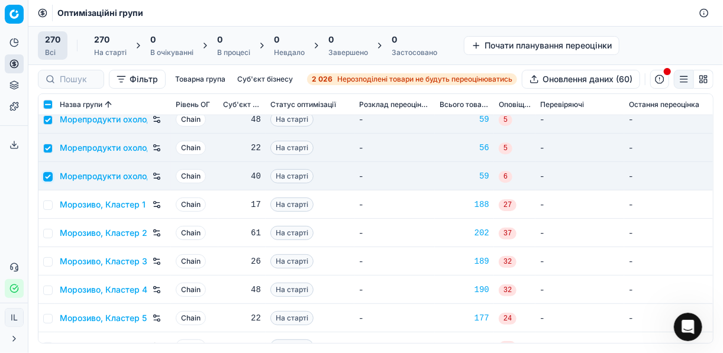
scroll to position [4213, 0]
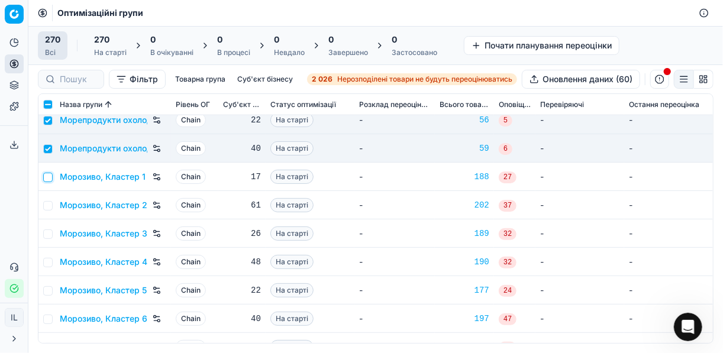
click at [51, 180] on input "checkbox" at bounding box center [47, 177] width 9 height 9
checkbox input "true"
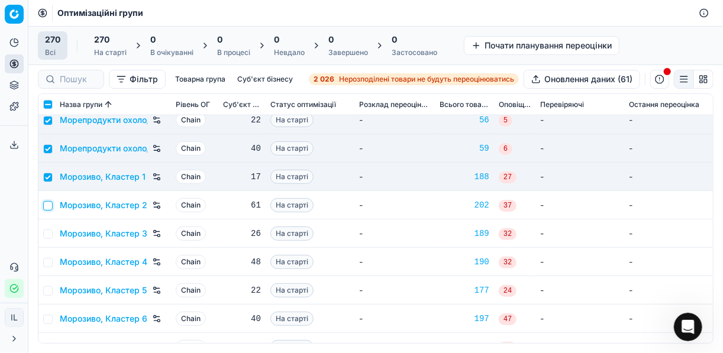
click at [48, 208] on input "checkbox" at bounding box center [47, 205] width 9 height 9
checkbox input "true"
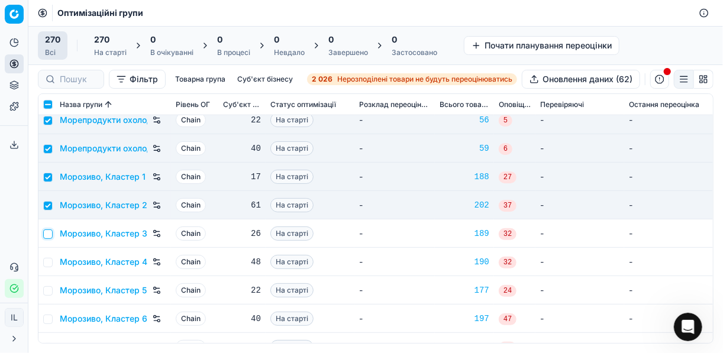
click at [44, 235] on input "checkbox" at bounding box center [47, 234] width 9 height 9
checkbox input "true"
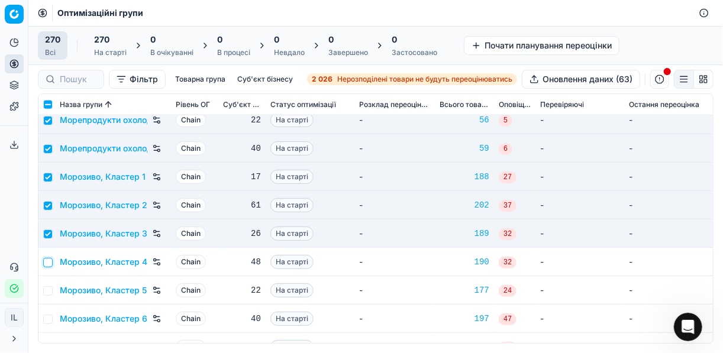
click at [50, 261] on input "checkbox" at bounding box center [47, 262] width 9 height 9
checkbox input "true"
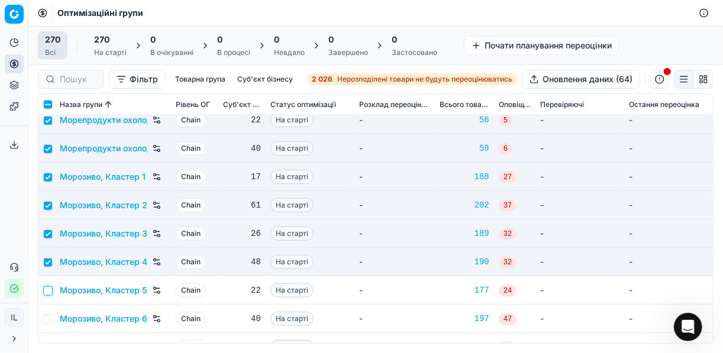
click at [47, 291] on input "checkbox" at bounding box center [47, 290] width 9 height 9
checkbox input "true"
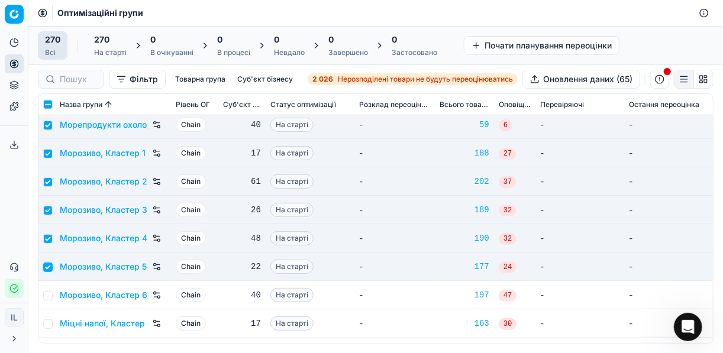
scroll to position [4260, 0]
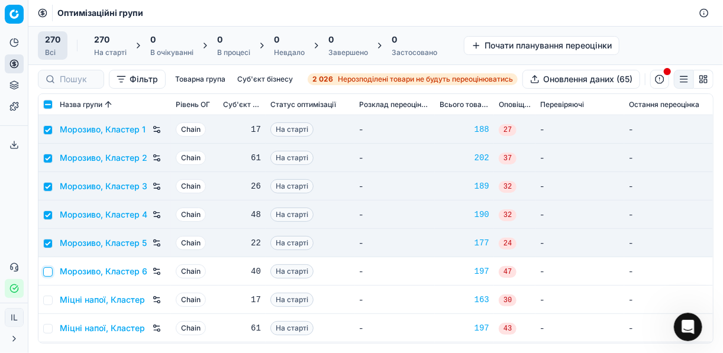
click at [49, 274] on input "checkbox" at bounding box center [47, 271] width 9 height 9
checkbox input "true"
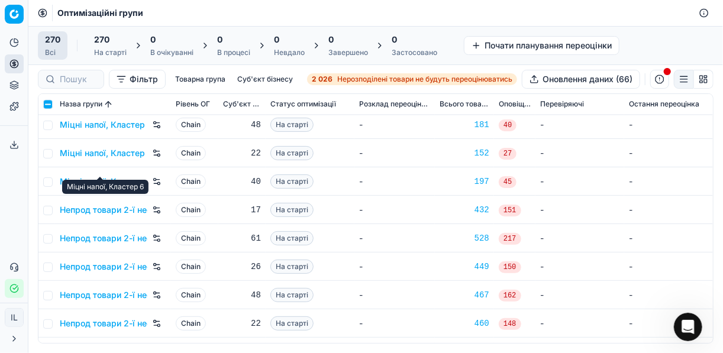
scroll to position [4544, 0]
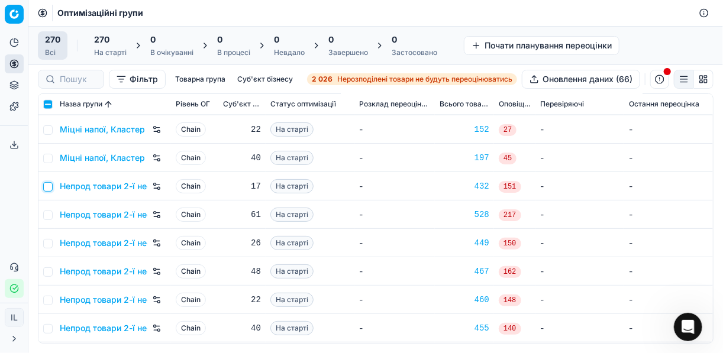
click at [50, 188] on input "checkbox" at bounding box center [47, 186] width 9 height 9
checkbox input "true"
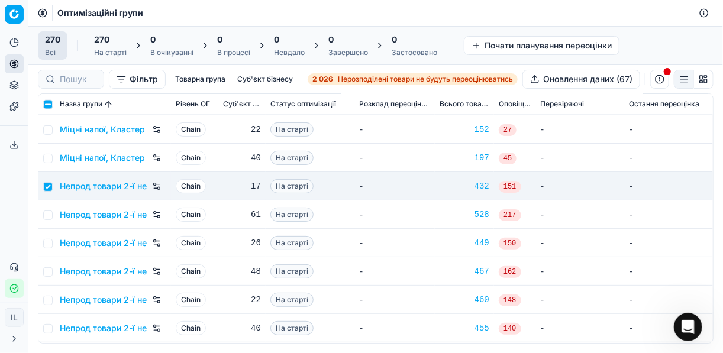
click at [55, 215] on td "Непрод товари 2-ї необхід, Кластер 2" at bounding box center [113, 215] width 116 height 28
click at [49, 211] on input "checkbox" at bounding box center [47, 215] width 9 height 9
checkbox input "true"
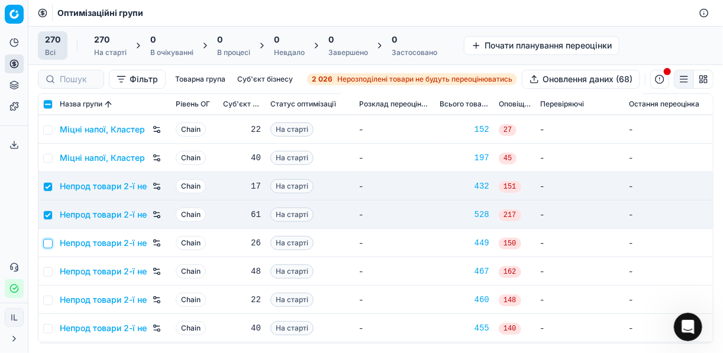
click at [50, 241] on input "checkbox" at bounding box center [47, 243] width 9 height 9
checkbox input "true"
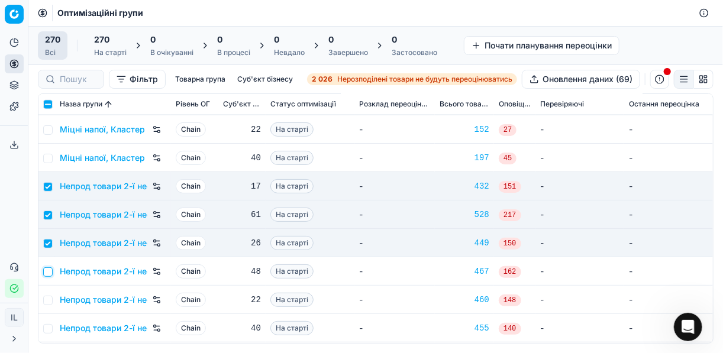
click at [49, 270] on input "checkbox" at bounding box center [47, 271] width 9 height 9
checkbox input "true"
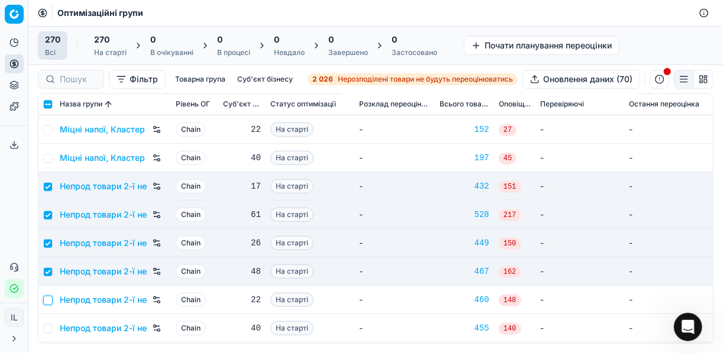
click at [46, 297] on input "checkbox" at bounding box center [47, 300] width 9 height 9
checkbox input "true"
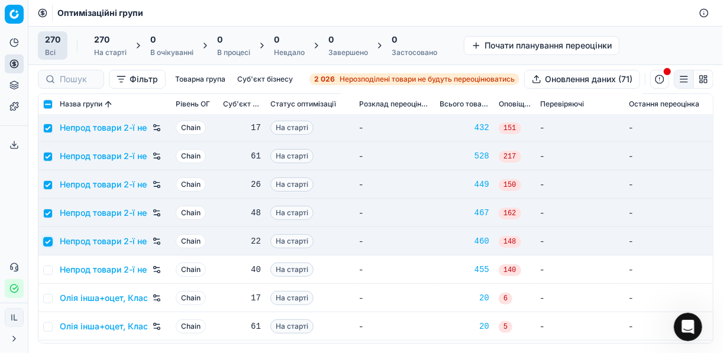
scroll to position [4639, 0]
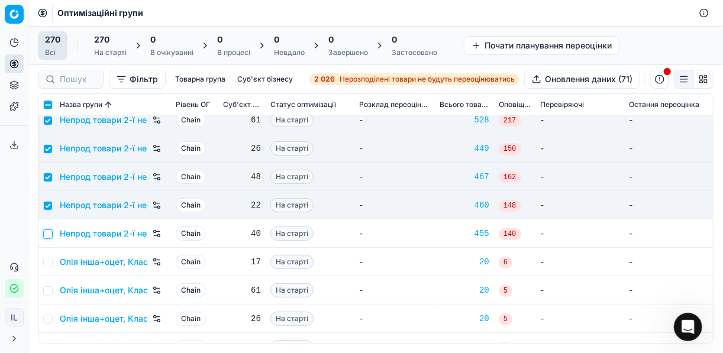
click at [50, 233] on input "checkbox" at bounding box center [47, 234] width 9 height 9
checkbox input "true"
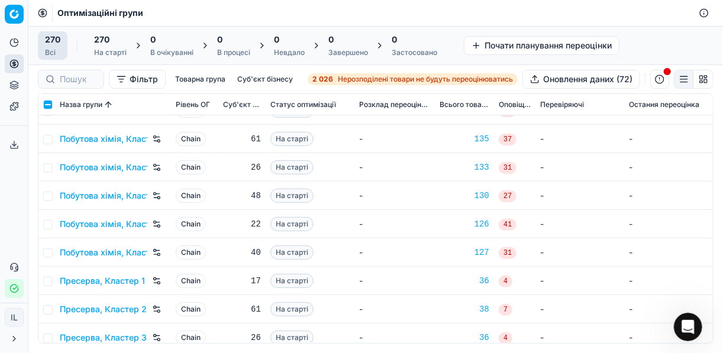
scroll to position [5207, 0]
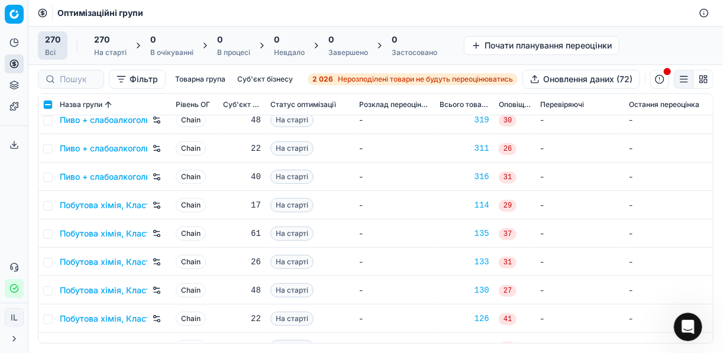
click at [52, 207] on tr "Побутова хімія, Кластер 1 Chain 17 На старті - 114 29 - -" at bounding box center [375, 205] width 675 height 28
drag, startPoint x: 52, startPoint y: 207, endPoint x: 50, endPoint y: 218, distance: 12.0
click at [48, 206] on input "checkbox" at bounding box center [47, 205] width 9 height 9
checkbox input "true"
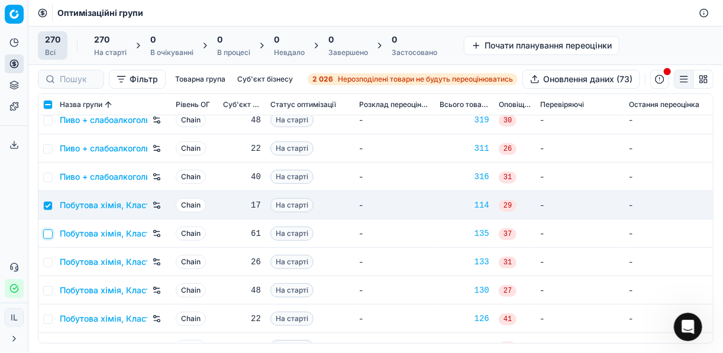
click at [47, 233] on input "checkbox" at bounding box center [47, 234] width 9 height 9
checkbox input "true"
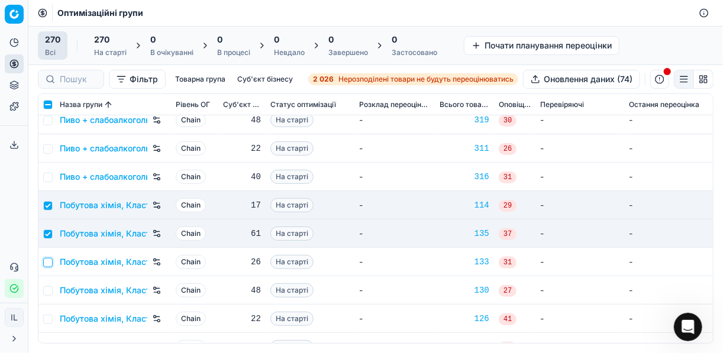
click at [45, 263] on input "checkbox" at bounding box center [47, 262] width 9 height 9
checkbox input "true"
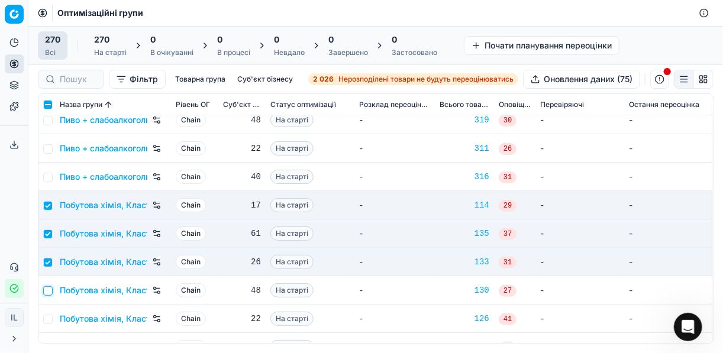
click at [48, 288] on input "checkbox" at bounding box center [47, 290] width 9 height 9
checkbox input "true"
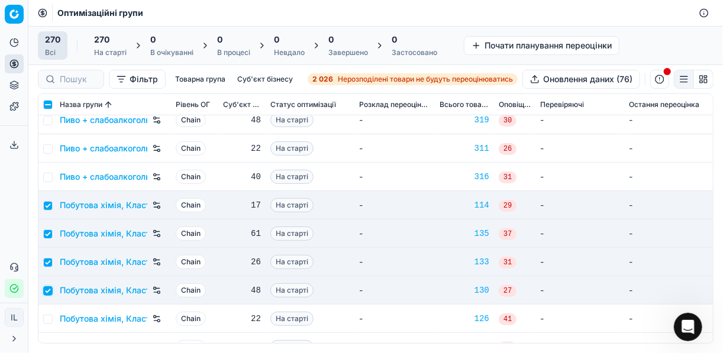
scroll to position [5302, 0]
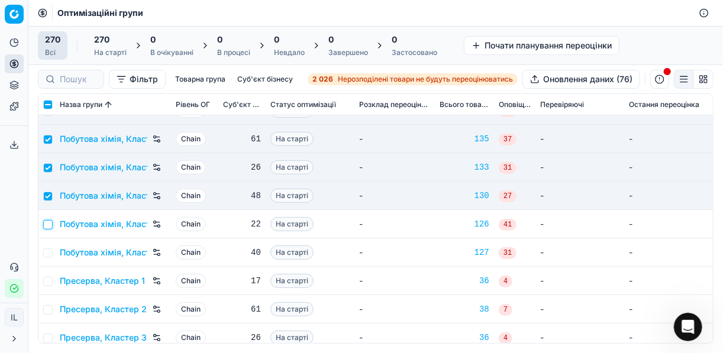
click at [47, 225] on input "checkbox" at bounding box center [47, 224] width 9 height 9
checkbox input "true"
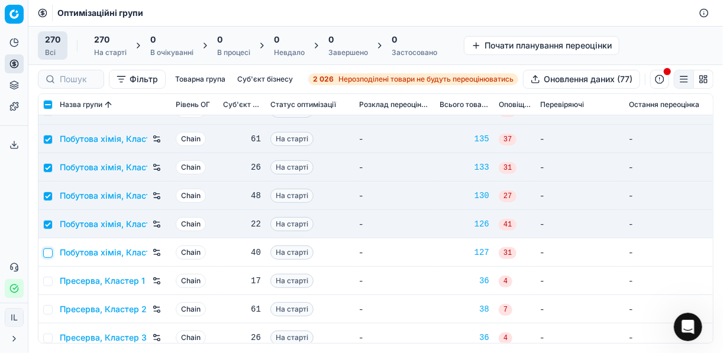
click at [48, 256] on input "checkbox" at bounding box center [47, 253] width 9 height 9
checkbox input "true"
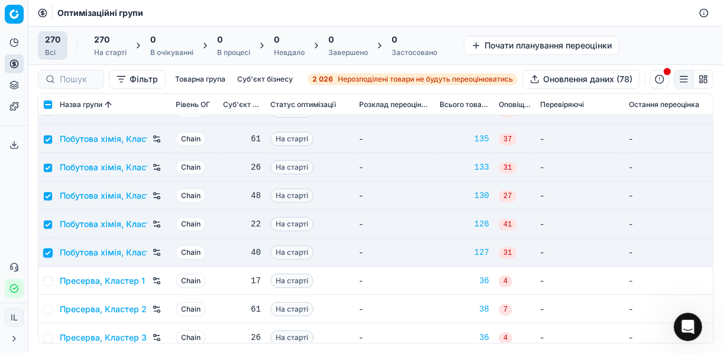
scroll to position [5396, 0]
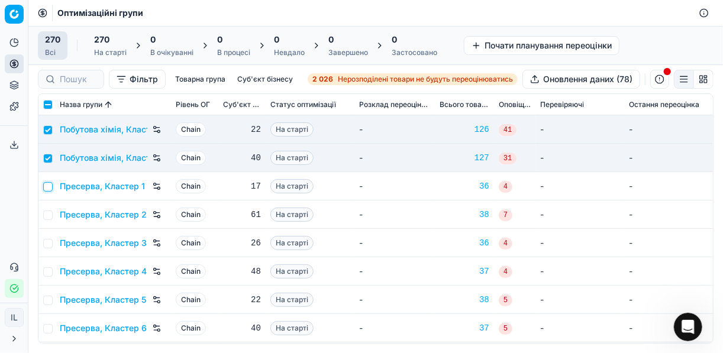
click at [47, 188] on input "checkbox" at bounding box center [47, 186] width 9 height 9
checkbox input "true"
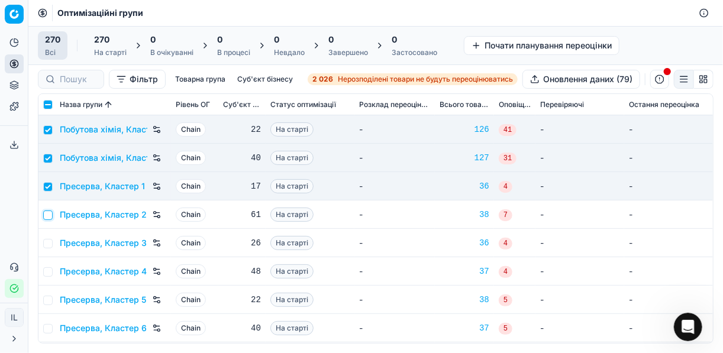
click at [47, 213] on input "checkbox" at bounding box center [47, 215] width 9 height 9
checkbox input "true"
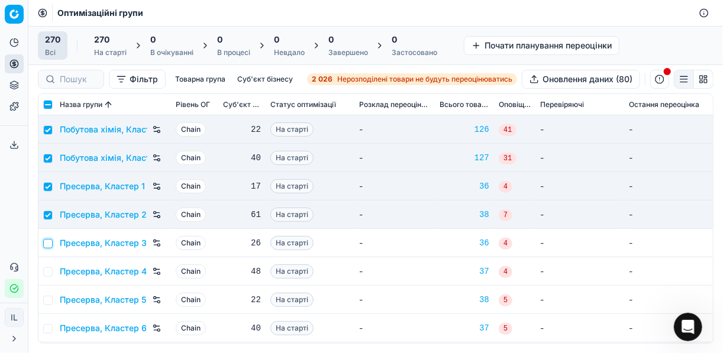
click at [49, 240] on input "checkbox" at bounding box center [47, 243] width 9 height 9
checkbox input "true"
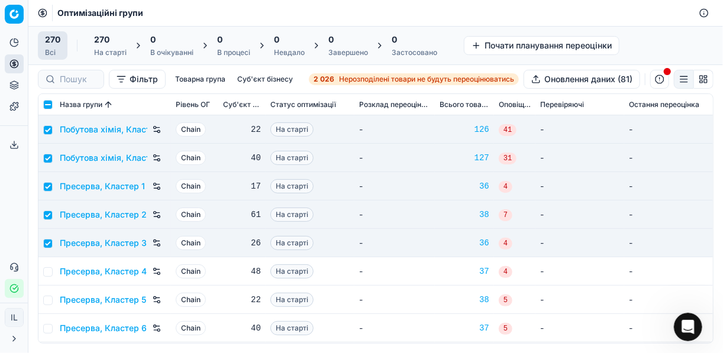
click at [48, 265] on td at bounding box center [46, 271] width 17 height 28
click at [50, 273] on input "checkbox" at bounding box center [47, 271] width 9 height 9
checkbox input "true"
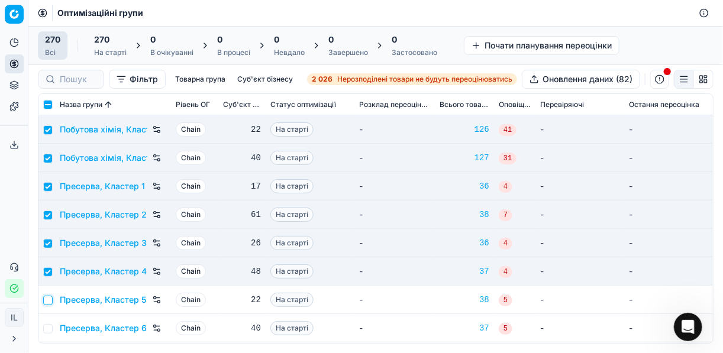
click at [52, 297] on input "checkbox" at bounding box center [47, 300] width 9 height 9
checkbox input "true"
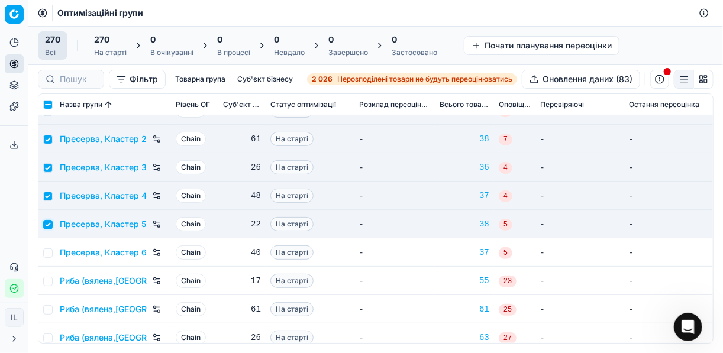
scroll to position [5491, 0]
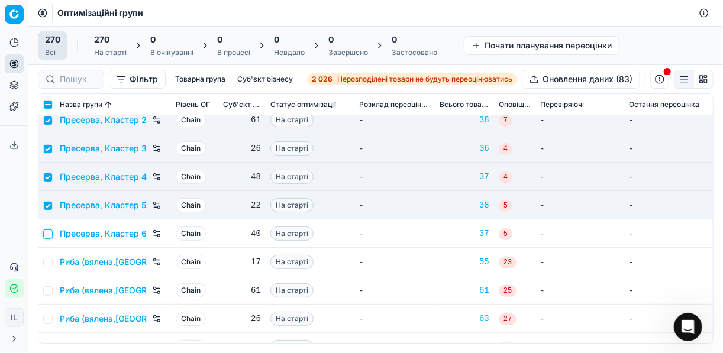
click at [51, 234] on input "checkbox" at bounding box center [47, 234] width 9 height 9
checkbox input "true"
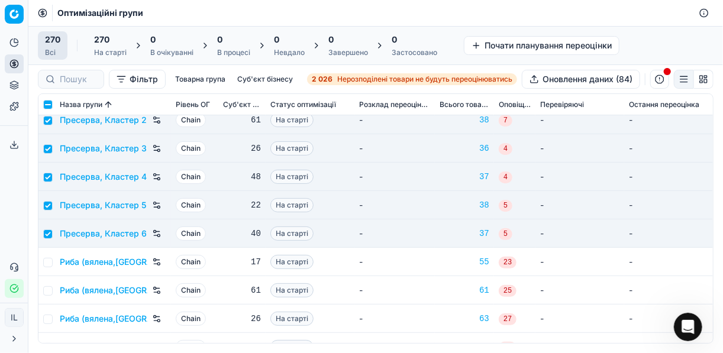
click at [49, 267] on td at bounding box center [46, 262] width 17 height 28
click at [47, 259] on input "checkbox" at bounding box center [47, 262] width 9 height 9
checkbox input "true"
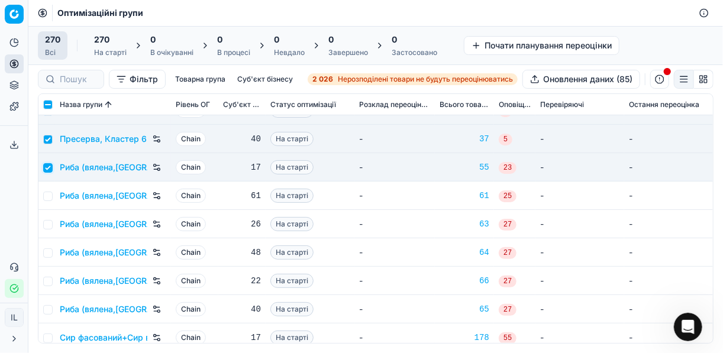
scroll to position [5633, 0]
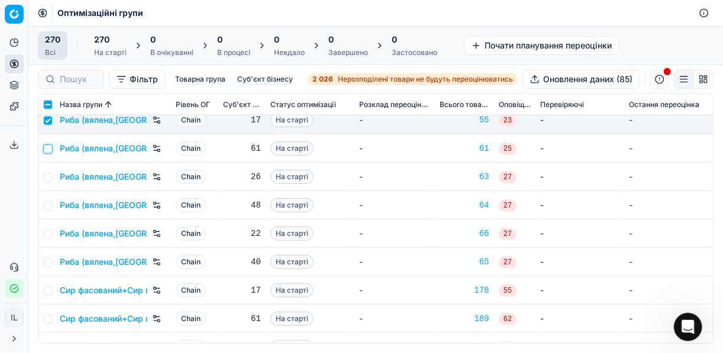
click at [51, 151] on input "checkbox" at bounding box center [47, 148] width 9 height 9
checkbox input "true"
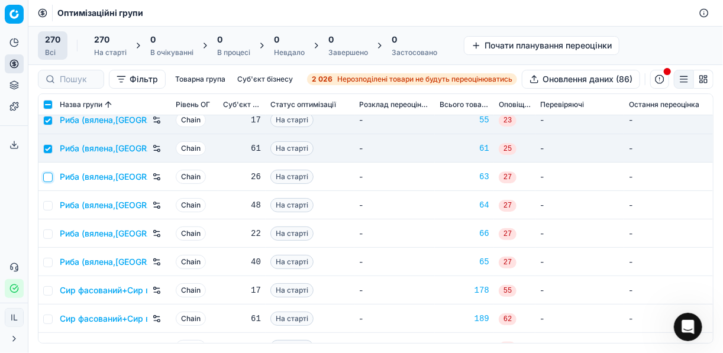
click at [48, 179] on input "checkbox" at bounding box center [47, 177] width 9 height 9
checkbox input "true"
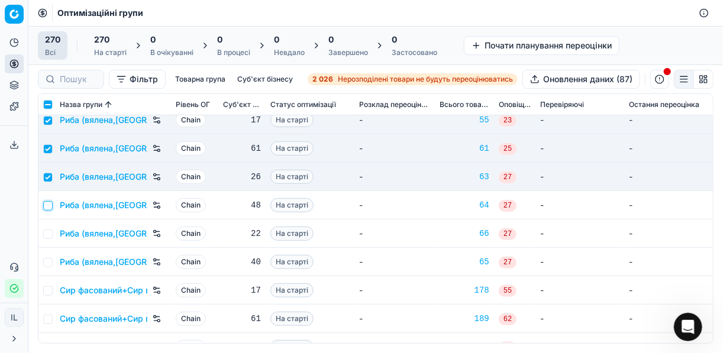
click at [45, 208] on input "checkbox" at bounding box center [47, 205] width 9 height 9
checkbox input "true"
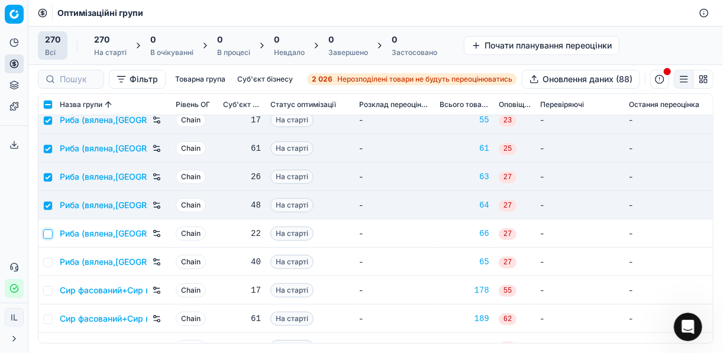
click at [46, 231] on input "checkbox" at bounding box center [47, 234] width 9 height 9
checkbox input "true"
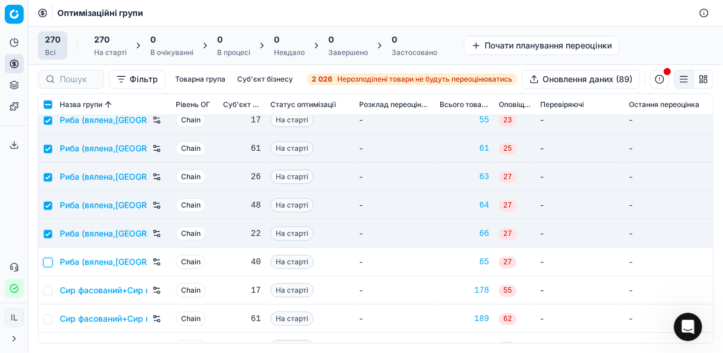
click at [49, 262] on input "checkbox" at bounding box center [47, 262] width 9 height 9
checkbox input "true"
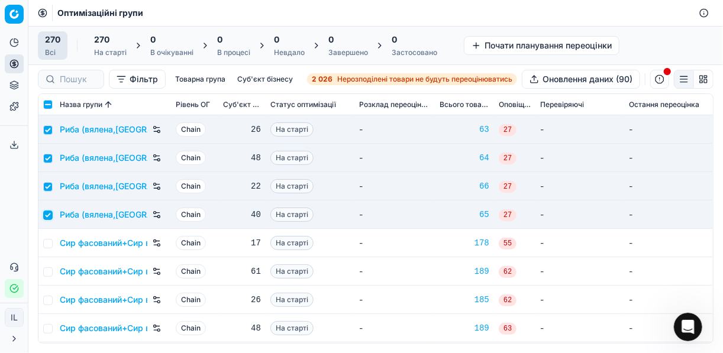
scroll to position [5728, 0]
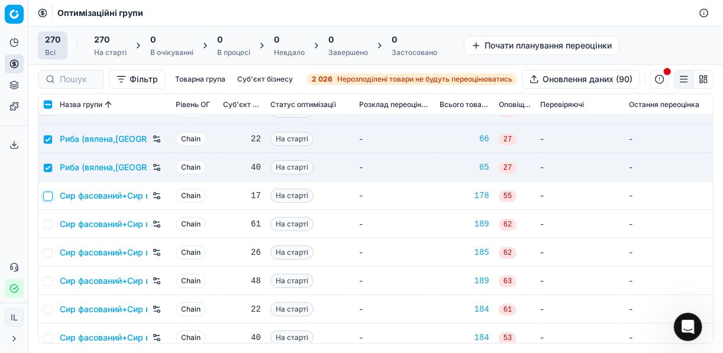
click at [49, 195] on input "checkbox" at bounding box center [47, 196] width 9 height 9
checkbox input "true"
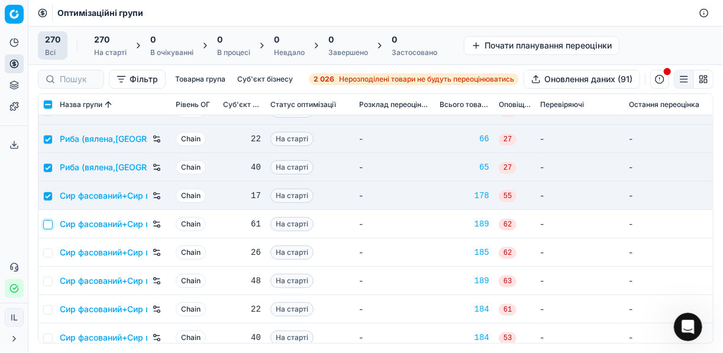
click at [50, 223] on input "checkbox" at bounding box center [47, 224] width 9 height 9
checkbox input "true"
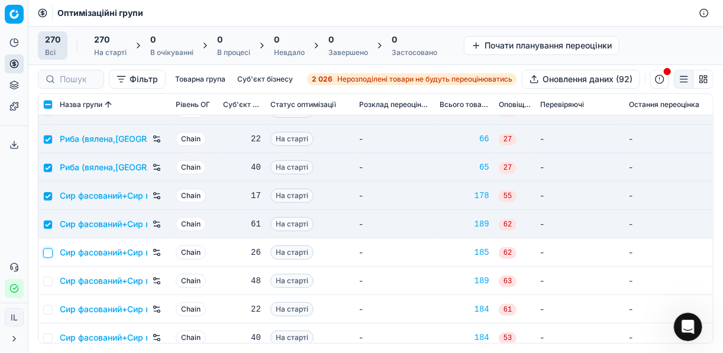
click at [50, 251] on input "checkbox" at bounding box center [47, 253] width 9 height 9
checkbox input "true"
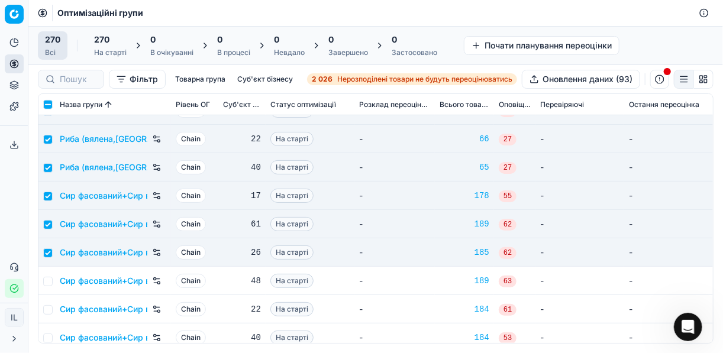
click at [53, 274] on td at bounding box center [46, 281] width 17 height 28
click at [47, 279] on input "checkbox" at bounding box center [47, 281] width 9 height 9
checkbox input "true"
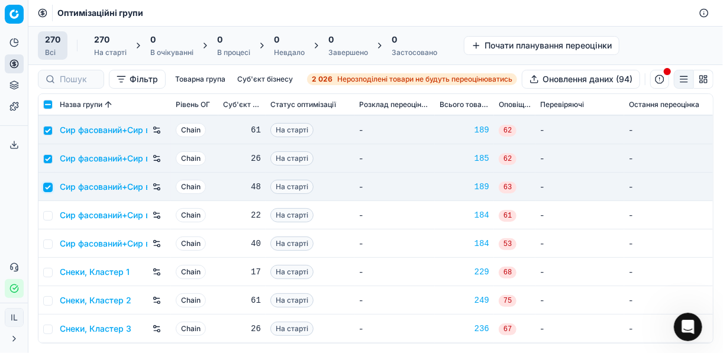
scroll to position [5822, 0]
click at [50, 212] on input "checkbox" at bounding box center [47, 215] width 9 height 9
checkbox input "true"
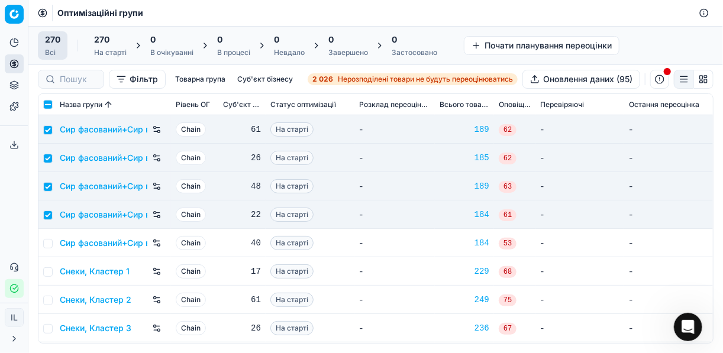
click at [52, 241] on td at bounding box center [46, 243] width 17 height 28
click at [49, 241] on input "checkbox" at bounding box center [47, 243] width 9 height 9
checkbox input "true"
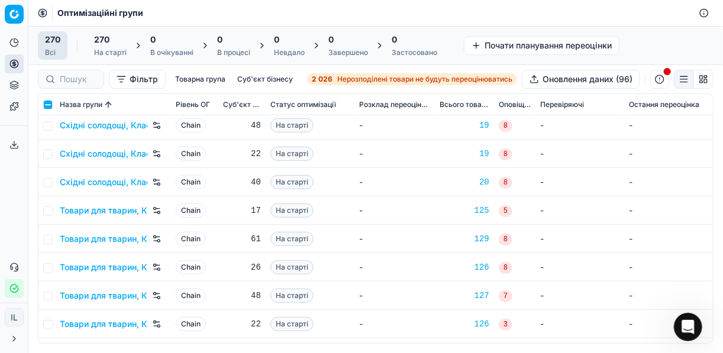
scroll to position [6911, 0]
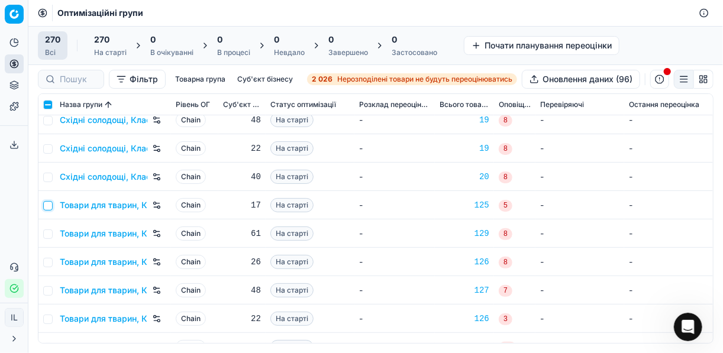
click at [49, 204] on input "checkbox" at bounding box center [47, 205] width 9 height 9
checkbox input "true"
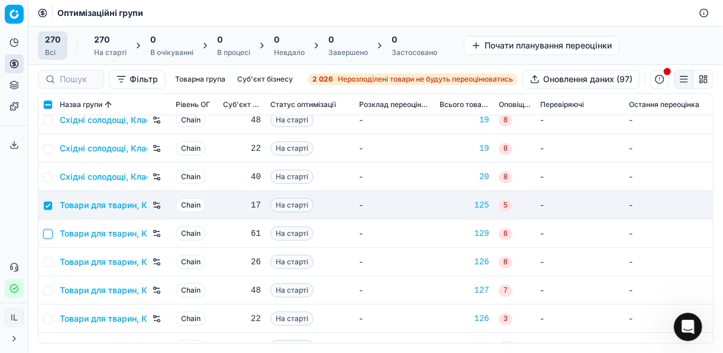
click at [49, 231] on input "checkbox" at bounding box center [47, 234] width 9 height 9
checkbox input "true"
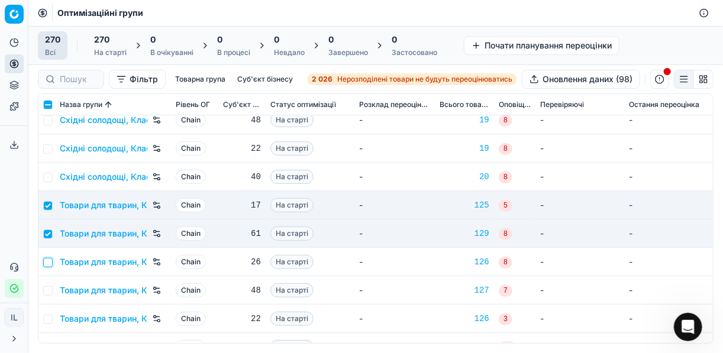
click at [44, 263] on input "checkbox" at bounding box center [47, 262] width 9 height 9
checkbox input "true"
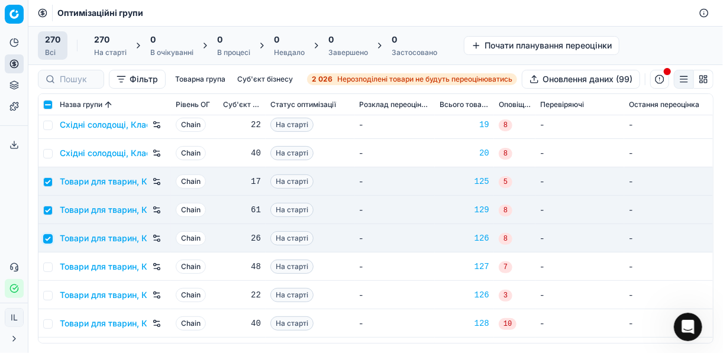
scroll to position [6959, 0]
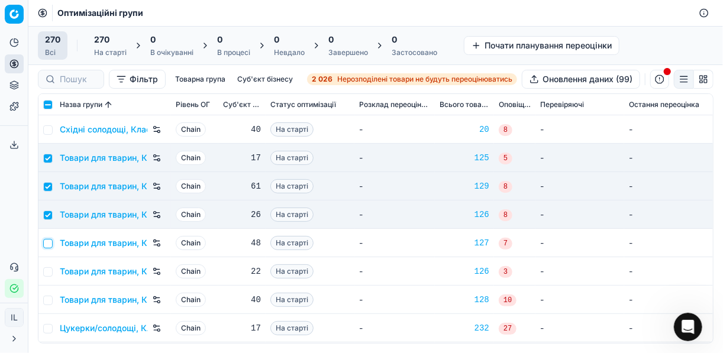
click at [50, 244] on input "checkbox" at bounding box center [47, 243] width 9 height 9
checkbox input "true"
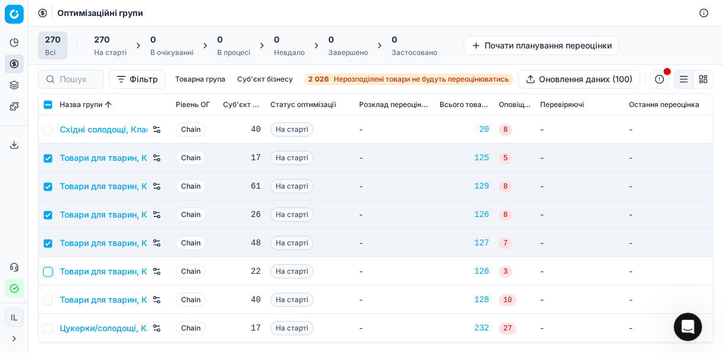
click at [49, 270] on input "checkbox" at bounding box center [47, 271] width 9 height 9
checkbox input "true"
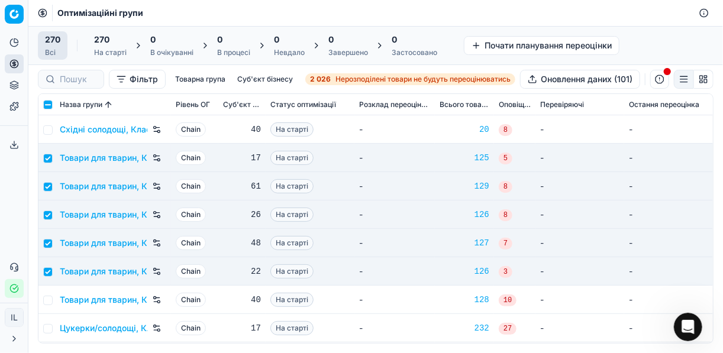
click at [53, 297] on td at bounding box center [46, 300] width 17 height 28
click at [49, 299] on input "checkbox" at bounding box center [47, 300] width 9 height 9
checkbox input "true"
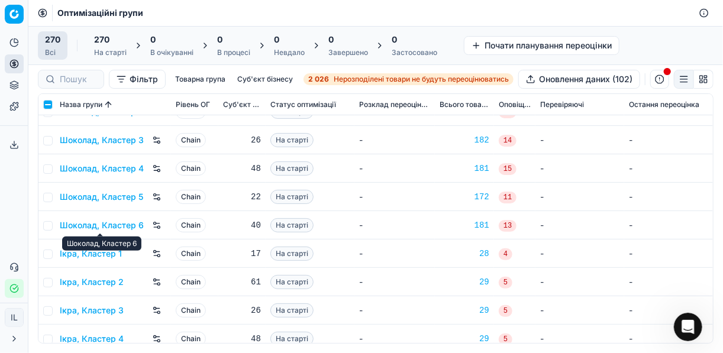
scroll to position [7385, 0]
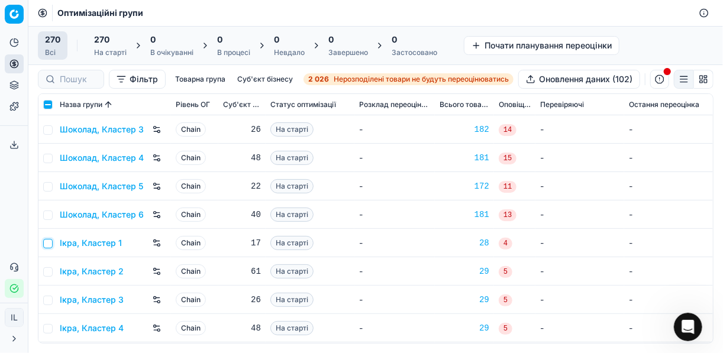
click at [48, 244] on input "checkbox" at bounding box center [47, 243] width 9 height 9
checkbox input "true"
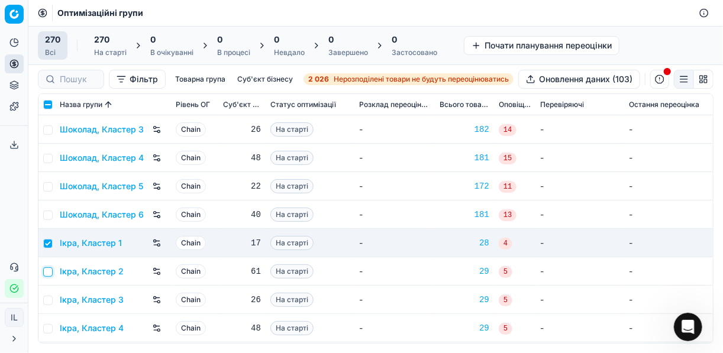
click at [47, 272] on input "checkbox" at bounding box center [47, 271] width 9 height 9
checkbox input "true"
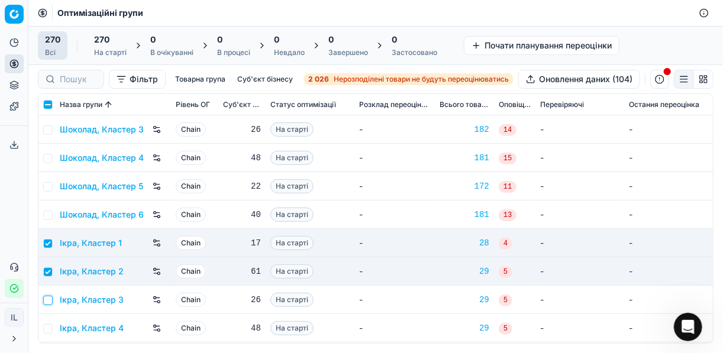
click at [48, 299] on input "checkbox" at bounding box center [47, 300] width 9 height 9
checkbox input "true"
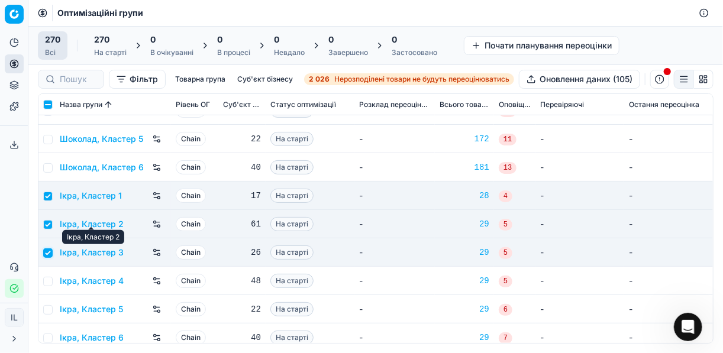
scroll to position [7440, 0]
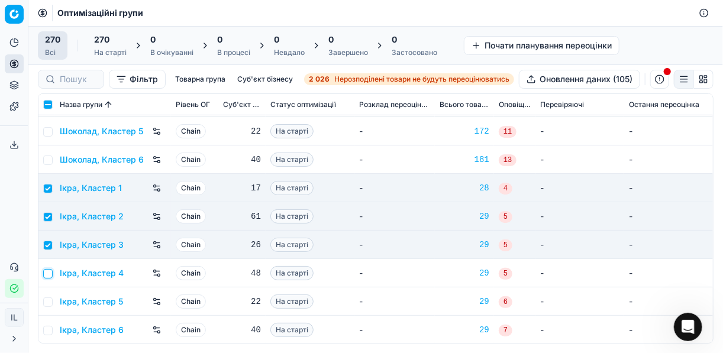
drag, startPoint x: 45, startPoint y: 269, endPoint x: 46, endPoint y: 279, distance: 10.7
click at [45, 269] on input "checkbox" at bounding box center [47, 273] width 9 height 9
checkbox input "true"
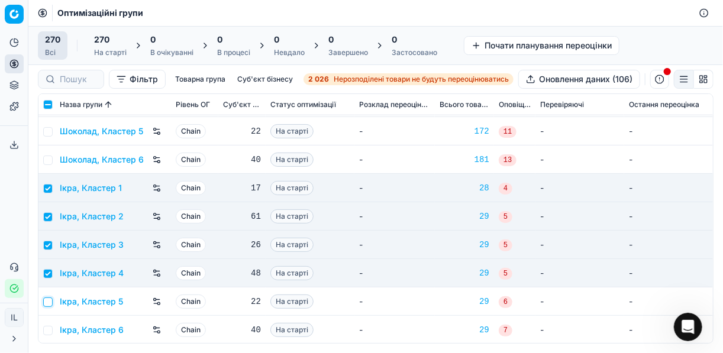
drag, startPoint x: 49, startPoint y: 302, endPoint x: 48, endPoint y: 308, distance: 6.5
click at [49, 302] on input "checkbox" at bounding box center [47, 302] width 9 height 9
checkbox input "true"
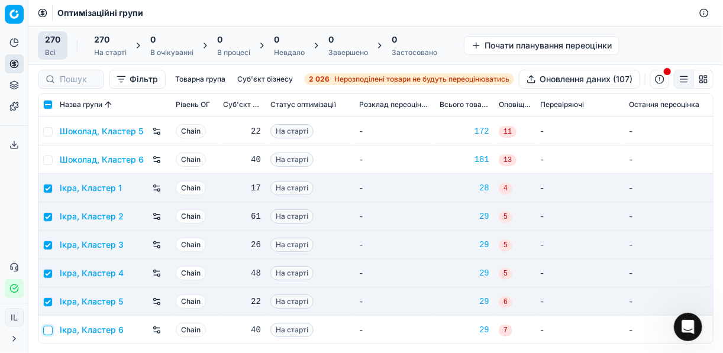
click at [45, 330] on input "checkbox" at bounding box center [47, 330] width 9 height 9
checkbox input "true"
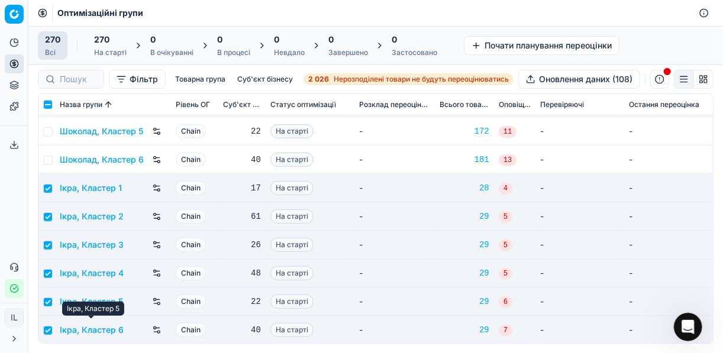
scroll to position [7298, 0]
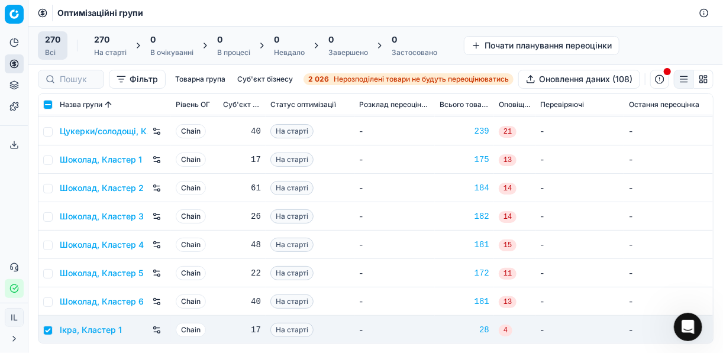
click at [106, 47] on div "270 На старті" at bounding box center [110, 46] width 33 height 24
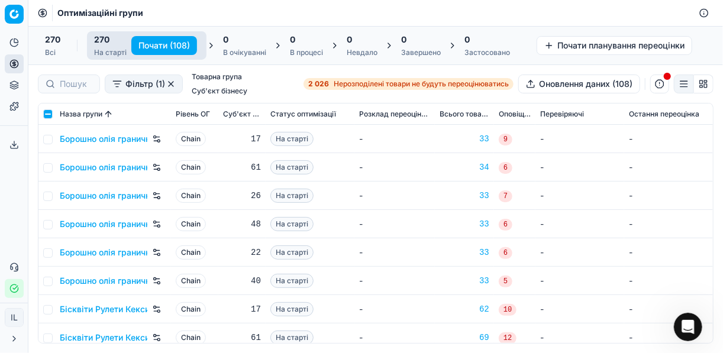
click at [161, 44] on button "Почати (108)" at bounding box center [164, 45] width 66 height 19
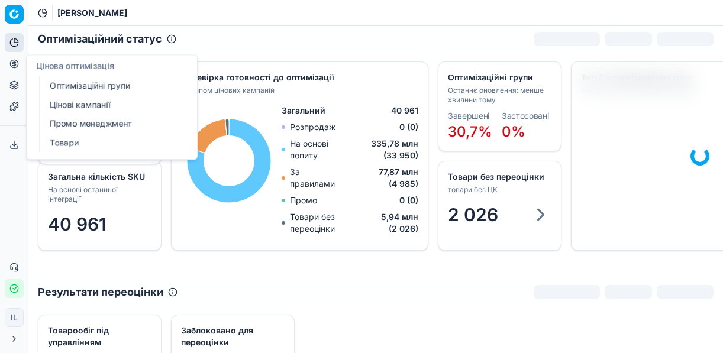
click at [78, 85] on link "Оптимізаційні групи" at bounding box center [114, 86] width 138 height 17
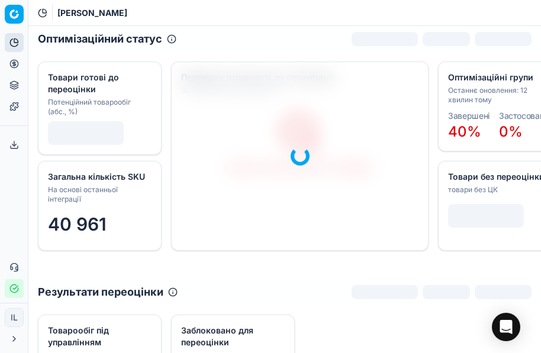
click at [14, 61] on icon at bounding box center [13, 63] width 9 height 9
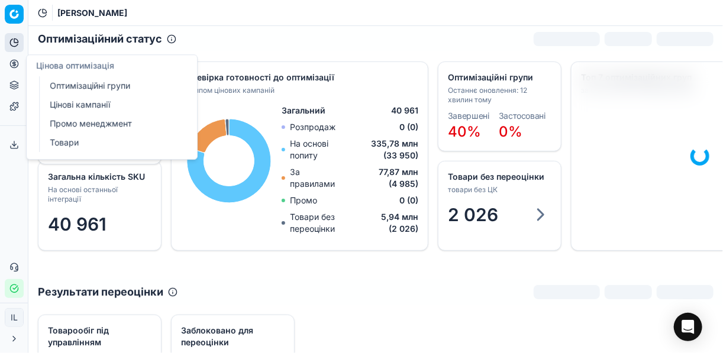
click at [105, 80] on link "Оптимізаційні групи" at bounding box center [114, 86] width 138 height 17
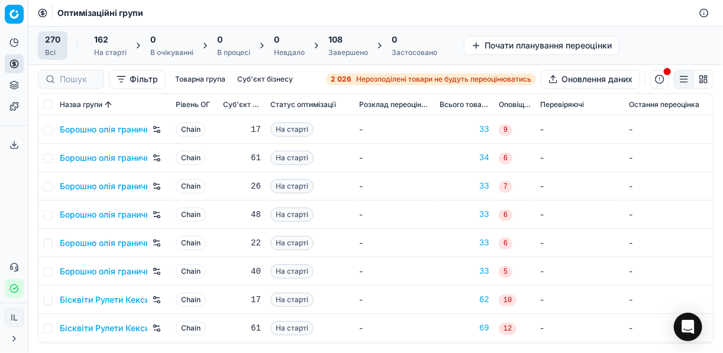
click at [344, 43] on div "108" at bounding box center [348, 40] width 40 height 12
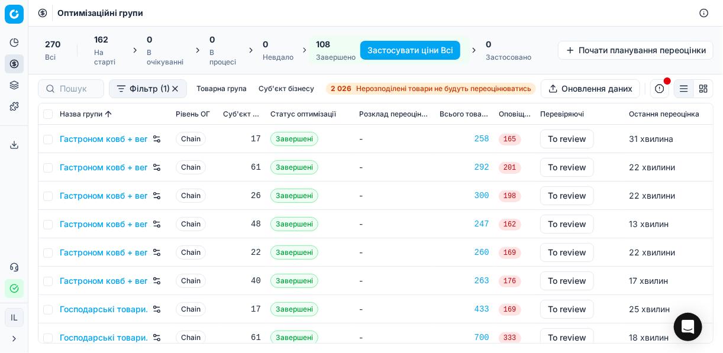
click at [389, 49] on button "Застосувати ціни Всі" at bounding box center [410, 50] width 100 height 19
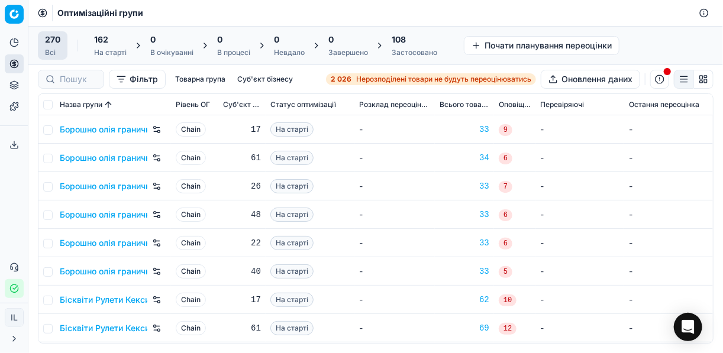
click at [413, 43] on div "108" at bounding box center [415, 40] width 46 height 12
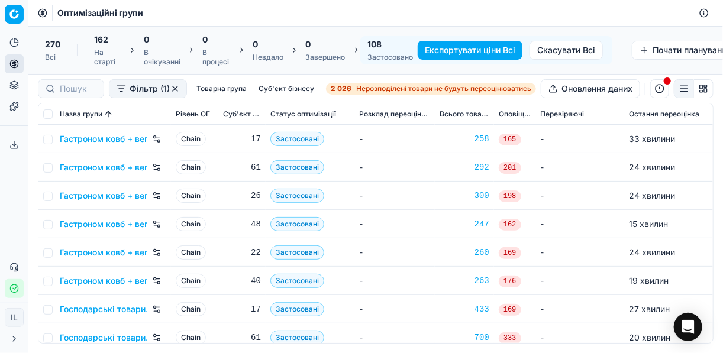
click at [462, 51] on button "Експортувати ціни Всі" at bounding box center [470, 50] width 105 height 19
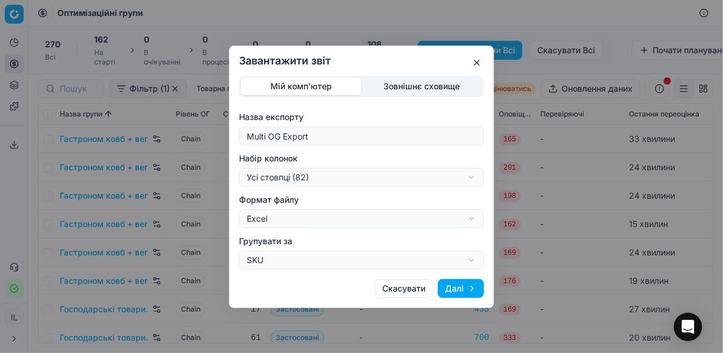
click at [471, 174] on div "Завантажити звіт Мій комп'ютер Зовнішнє сховище Назва експорту Multi OG Export …" at bounding box center [361, 176] width 723 height 353
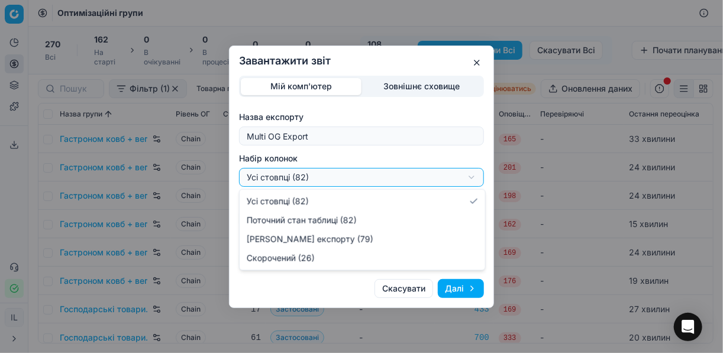
select select "a9134834-9553-4c73-ac5c-c823406624b7"
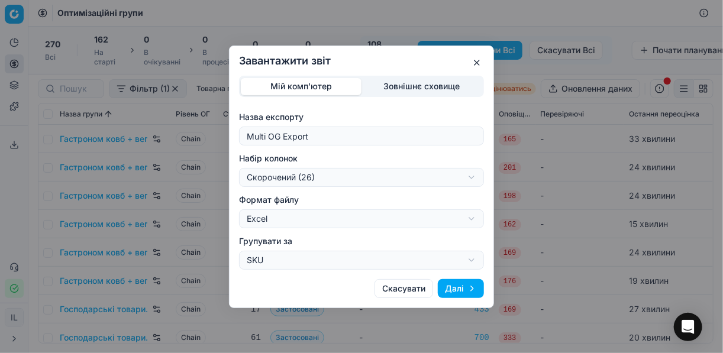
click at [455, 287] on button "Далі" at bounding box center [461, 288] width 46 height 19
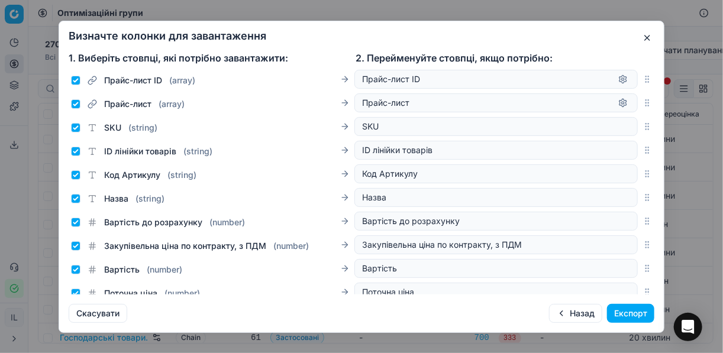
click at [540, 314] on button "Експорт" at bounding box center [630, 313] width 47 height 19
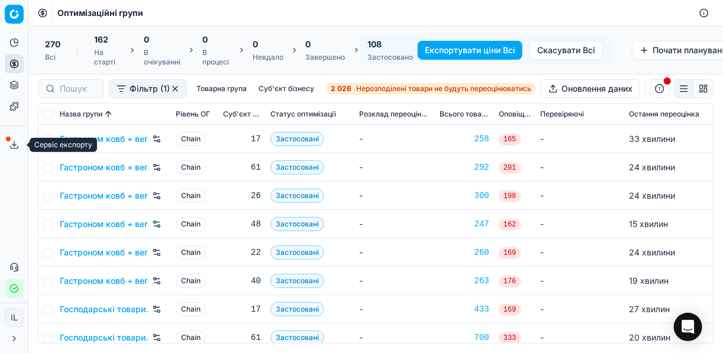
click at [16, 143] on icon at bounding box center [13, 144] width 9 height 9
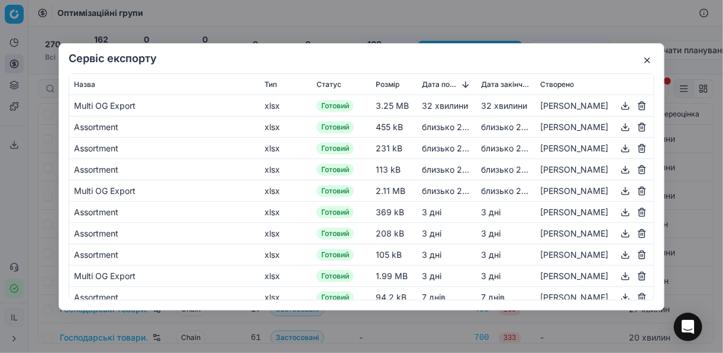
click at [540, 105] on button "button" at bounding box center [625, 105] width 14 height 14
click at [540, 60] on button "button" at bounding box center [647, 60] width 14 height 14
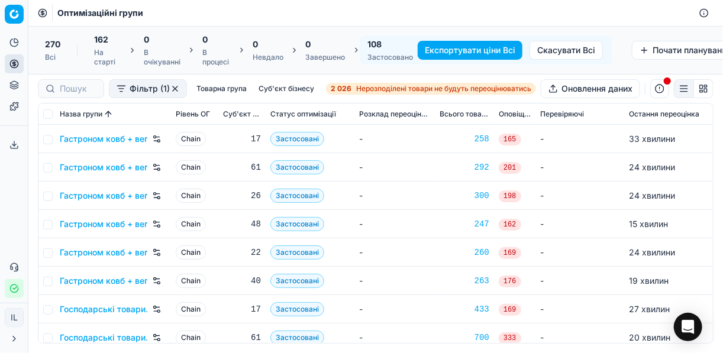
click at [540, 88] on button "button" at bounding box center [659, 88] width 19 height 19
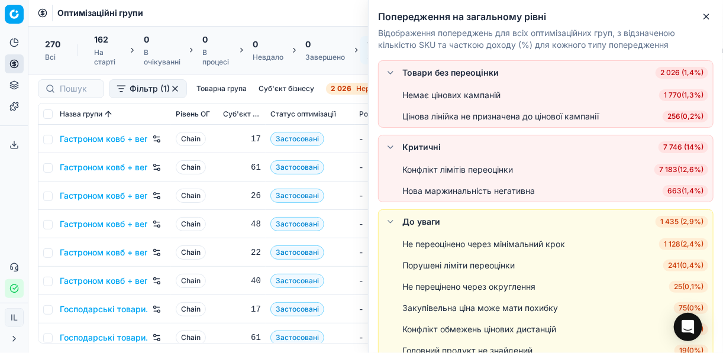
click at [540, 170] on span "7 183 ( 12,6% )" at bounding box center [681, 170] width 54 height 12
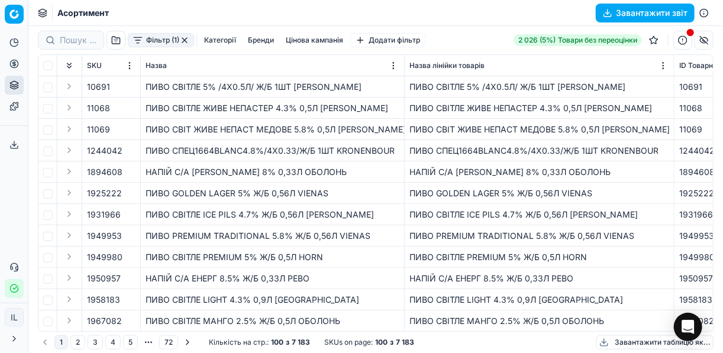
click at [216, 36] on button "Категорії" at bounding box center [219, 40] width 41 height 14
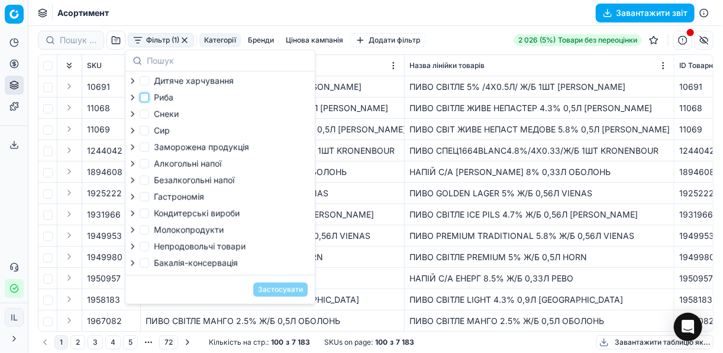
click at [144, 96] on input "Риба" at bounding box center [144, 97] width 9 height 9
checkbox input "true"
click at [149, 149] on label "Заморожена продукція" at bounding box center [194, 147] width 109 height 12
click at [149, 149] on input "Заморожена продукція" at bounding box center [144, 147] width 9 height 9
checkbox input "true"
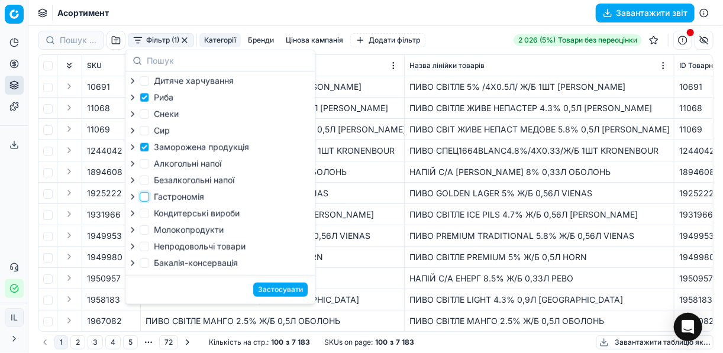
click at [141, 199] on input "Гастрономія" at bounding box center [144, 196] width 9 height 9
checkbox input "true"
click at [270, 294] on button "Застосувати" at bounding box center [280, 290] width 54 height 14
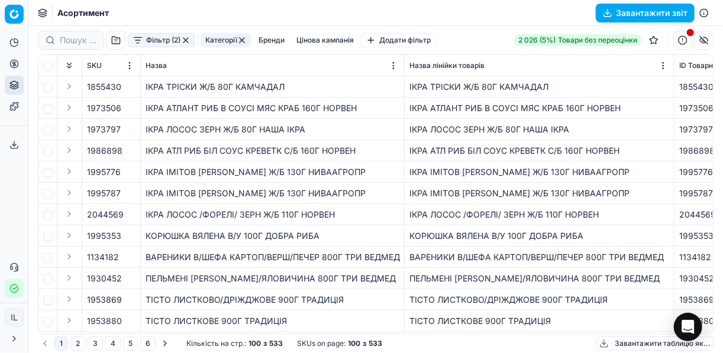
click at [540, 9] on button "Завантажити звіт" at bounding box center [645, 13] width 99 height 19
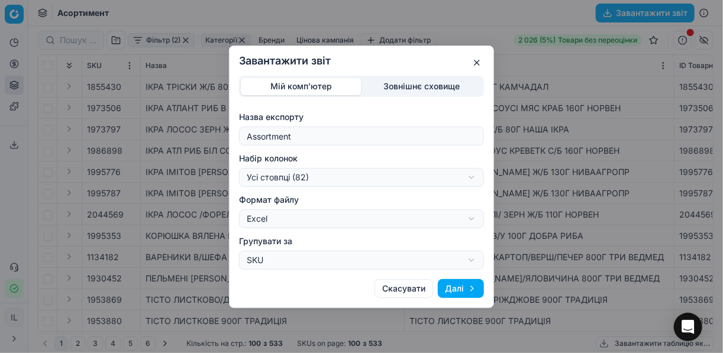
click at [472, 176] on div "Завантажити звіт Мій комп'ютер Зовнішнє сховище Назва експорту Assortment Набір…" at bounding box center [361, 176] width 723 height 353
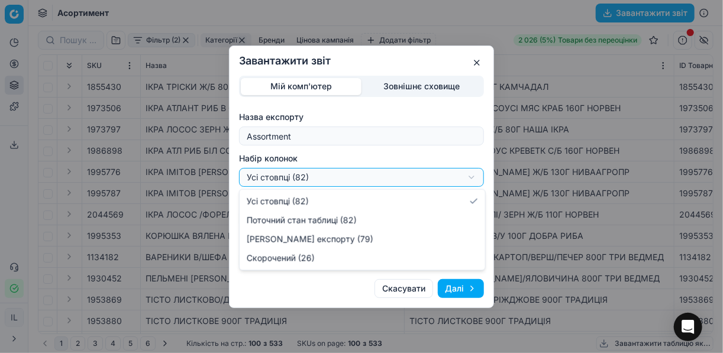
select select "a9134834-9553-4c73-ac5c-c823406624b7"
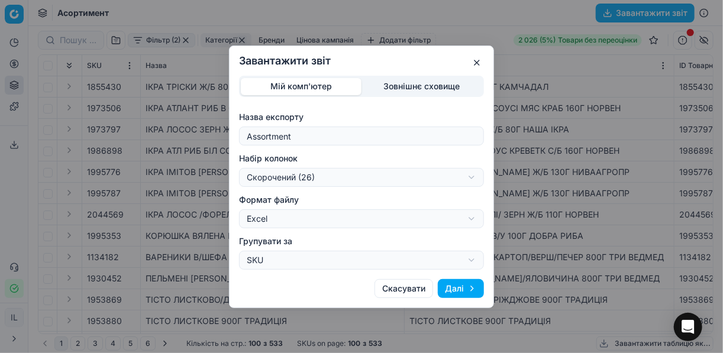
click at [467, 291] on button "Далі" at bounding box center [461, 288] width 46 height 19
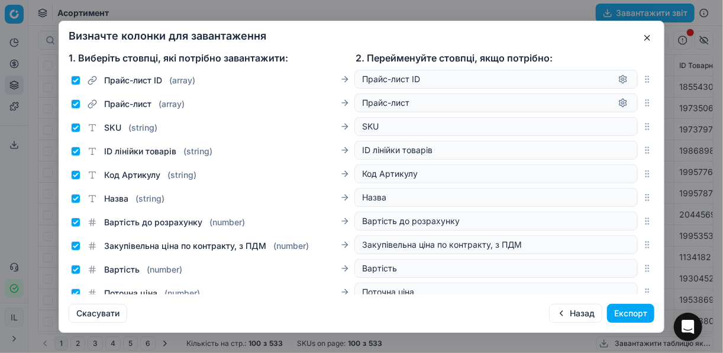
click at [540, 313] on button "Експорт" at bounding box center [630, 313] width 47 height 19
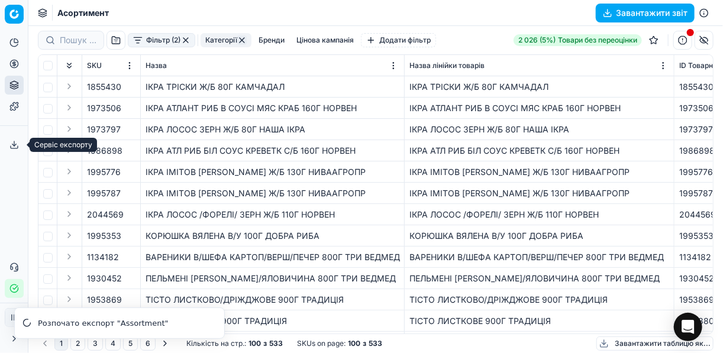
click at [15, 143] on icon at bounding box center [13, 144] width 9 height 9
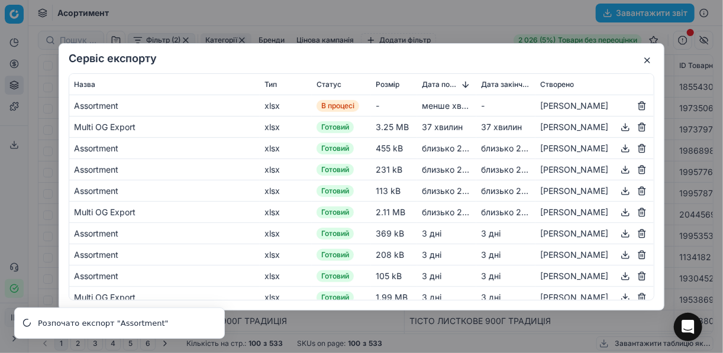
click at [540, 56] on button "button" at bounding box center [647, 60] width 14 height 14
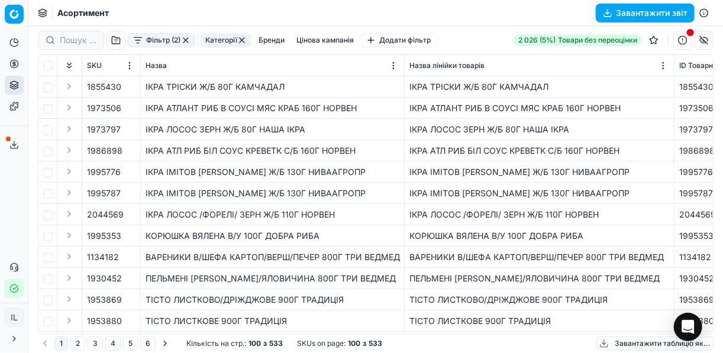
click at [17, 145] on icon at bounding box center [13, 144] width 9 height 9
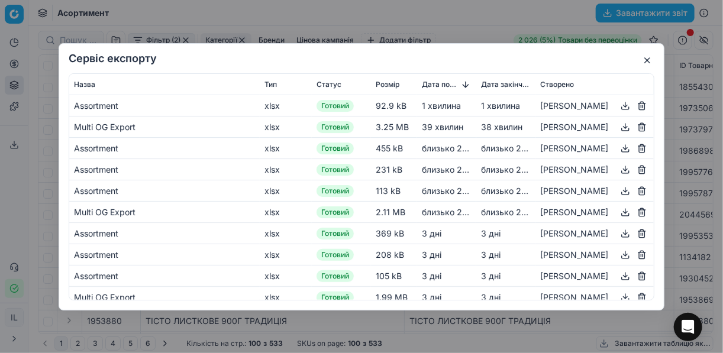
click at [540, 109] on button "button" at bounding box center [625, 105] width 14 height 14
drag, startPoint x: 483, startPoint y: 20, endPoint x: 540, endPoint y: 30, distance: 58.2
click at [483, 20] on div "Сервіс експорту Назва Тип Статус Розмір Дата початку Дата закінчення Створено A…" at bounding box center [361, 176] width 723 height 353
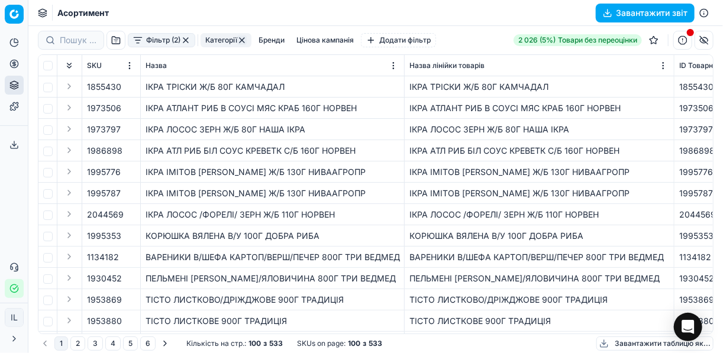
click at [186, 39] on button "button" at bounding box center [185, 40] width 9 height 9
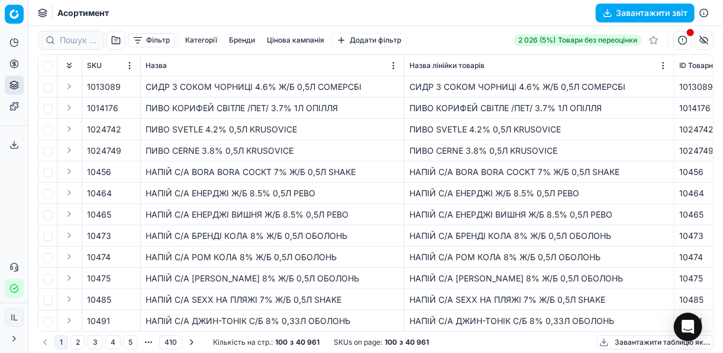
click at [540, 42] on button "button" at bounding box center [682, 40] width 19 height 19
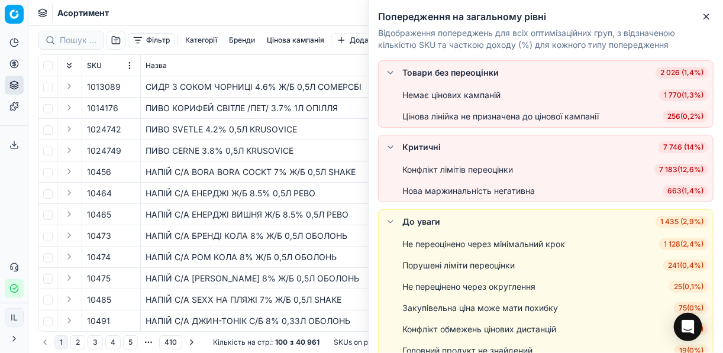
click at [540, 170] on span "7 183 ( 12,6% )" at bounding box center [681, 170] width 54 height 12
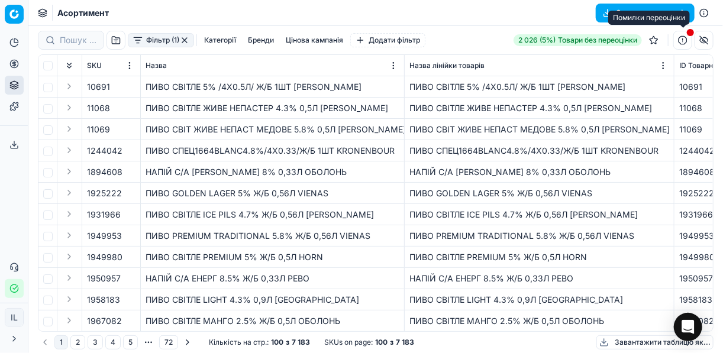
click at [540, 38] on button "button" at bounding box center [682, 40] width 19 height 19
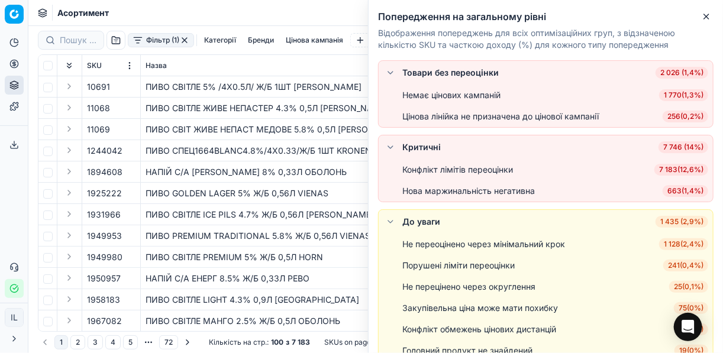
click at [540, 38] on body "Pricing platform Аналітика Цінова оптимізація Асортимент продукції Шаблони Серв…" at bounding box center [361, 176] width 723 height 353
click at [540, 172] on span "7 183 ( 12,6% )" at bounding box center [681, 170] width 54 height 12
click at [540, 172] on body "Pricing platform Аналітика Цінова оптимізація Асортимент продукції Шаблони Серв…" at bounding box center [361, 176] width 723 height 353
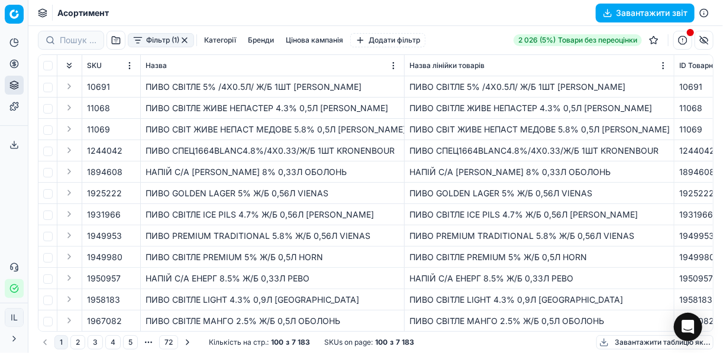
click at [215, 37] on button "Категорії" at bounding box center [219, 40] width 41 height 14
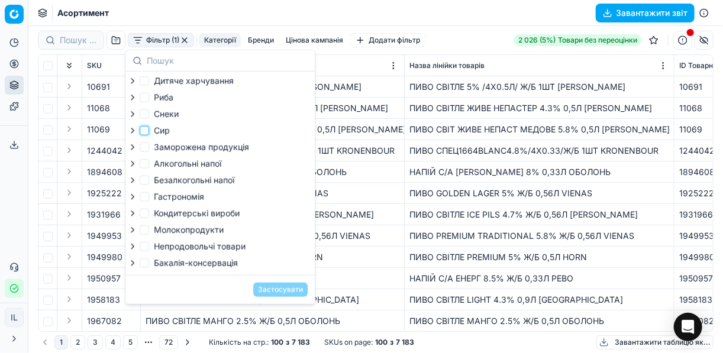
click at [146, 136] on input "Сир" at bounding box center [144, 130] width 9 height 9
checkbox input "true"
click at [145, 234] on input "Молокопродукти" at bounding box center [144, 229] width 9 height 9
checkbox input "true"
click at [272, 297] on button "Застосувати" at bounding box center [280, 290] width 54 height 14
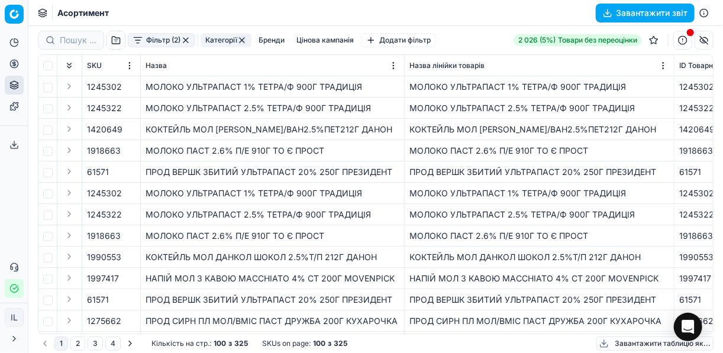
click at [540, 13] on button "Завантажити звіт" at bounding box center [645, 13] width 99 height 19
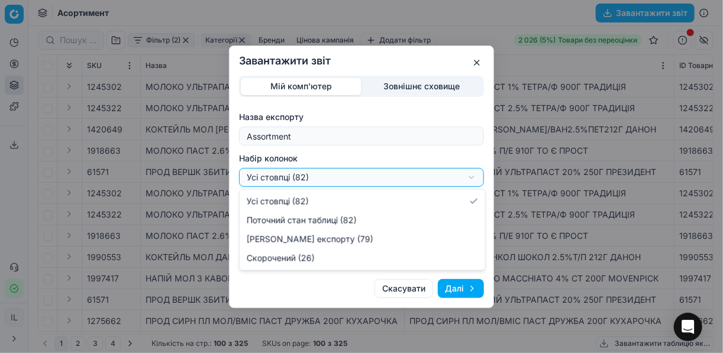
click at [476, 179] on div "Завантажити звіт Мій комп'ютер Зовнішнє сховище Назва експорту Assortment Набір…" at bounding box center [361, 176] width 723 height 353
select select "a9134834-9553-4c73-ac5c-c823406624b7"
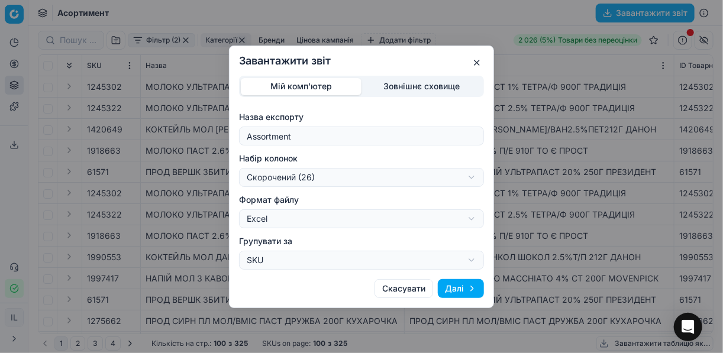
click at [457, 290] on button "Далі" at bounding box center [461, 288] width 46 height 19
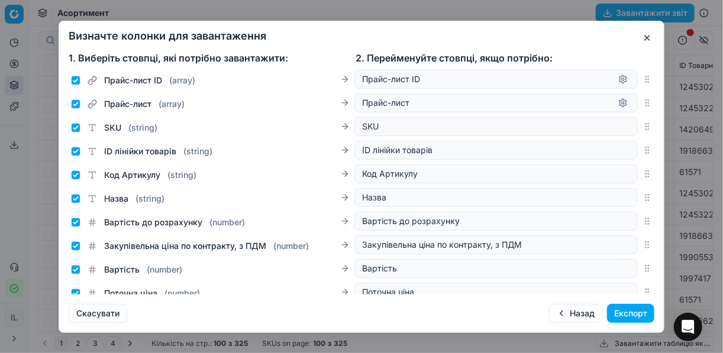
click at [540, 310] on button "Експорт" at bounding box center [630, 313] width 47 height 19
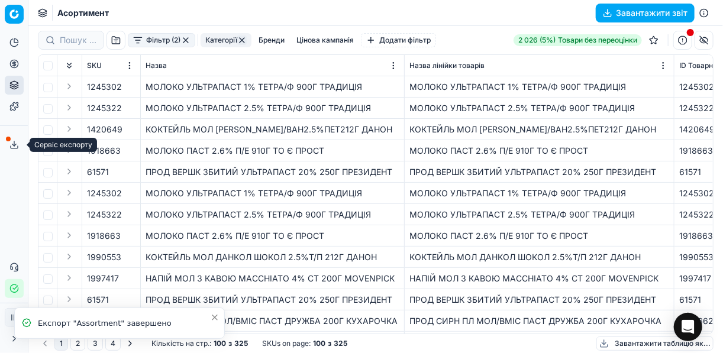
click at [11, 147] on icon at bounding box center [13, 144] width 9 height 9
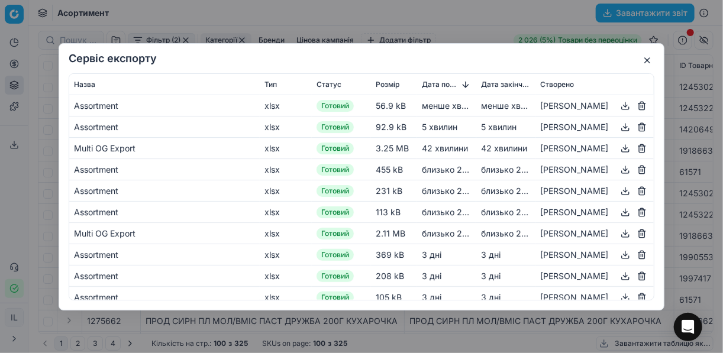
click at [540, 104] on button "button" at bounding box center [625, 105] width 14 height 14
click at [540, 60] on button "button" at bounding box center [647, 60] width 14 height 14
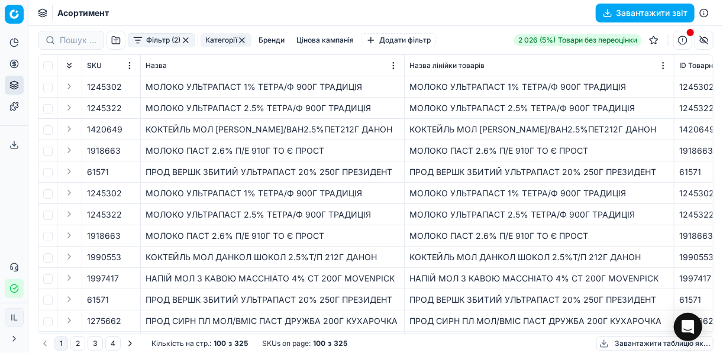
click at [187, 38] on button "button" at bounding box center [185, 40] width 9 height 9
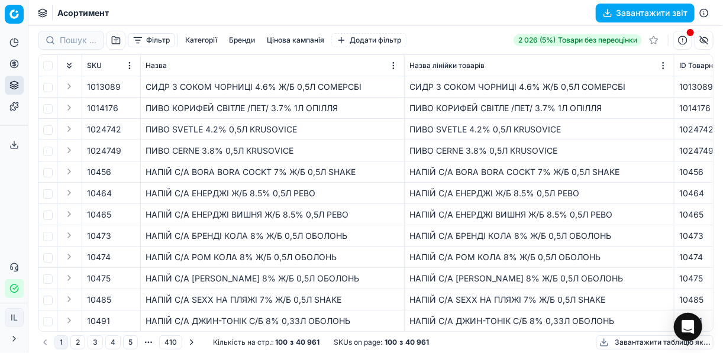
click at [540, 39] on button "button" at bounding box center [682, 40] width 19 height 19
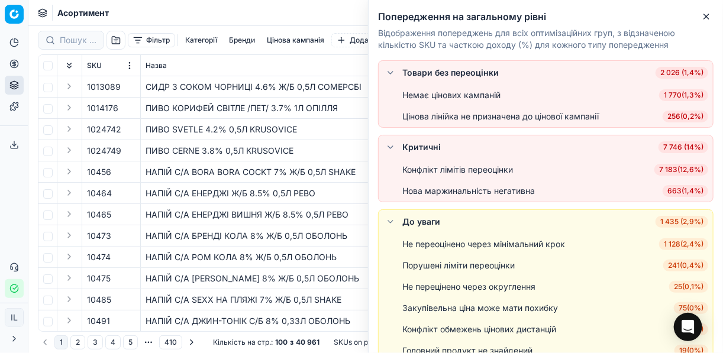
click at [540, 170] on span "7 183 ( 12,6% )" at bounding box center [681, 170] width 54 height 12
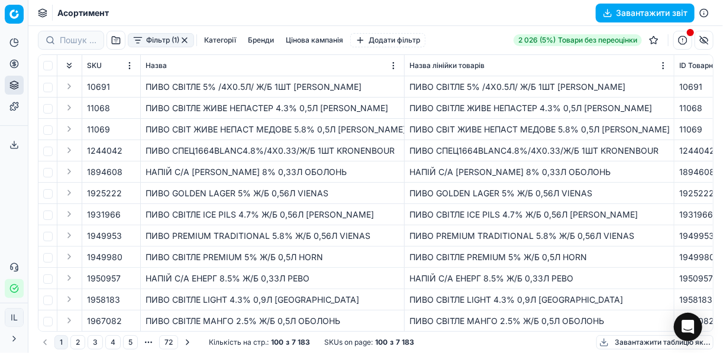
click at [212, 40] on button "Категорії" at bounding box center [219, 40] width 41 height 14
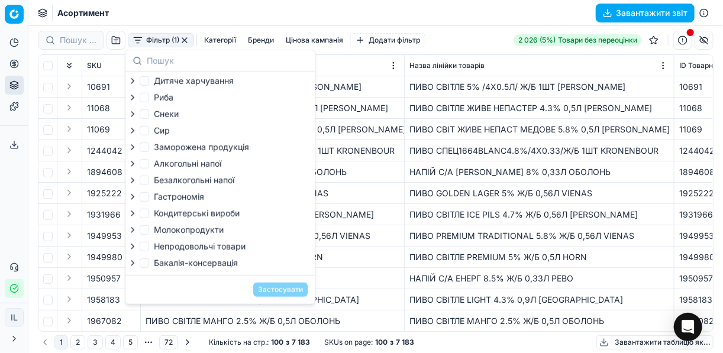
click at [318, 163] on td "НАПIЙ С/А ДЖИН ГРЕЙПФРУТ 8% 0,33Л ОБОЛОНЬ" at bounding box center [273, 172] width 264 height 21
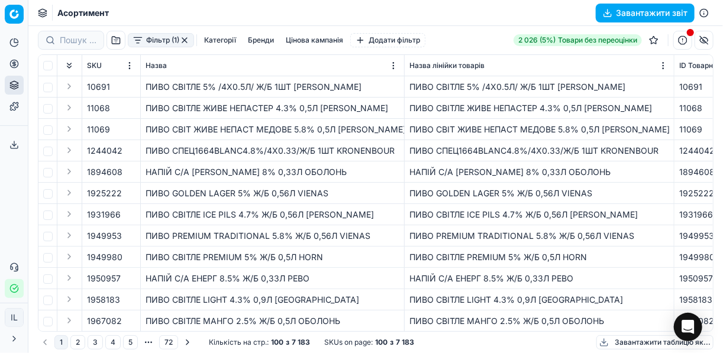
click at [225, 40] on button "Категорії" at bounding box center [219, 40] width 41 height 14
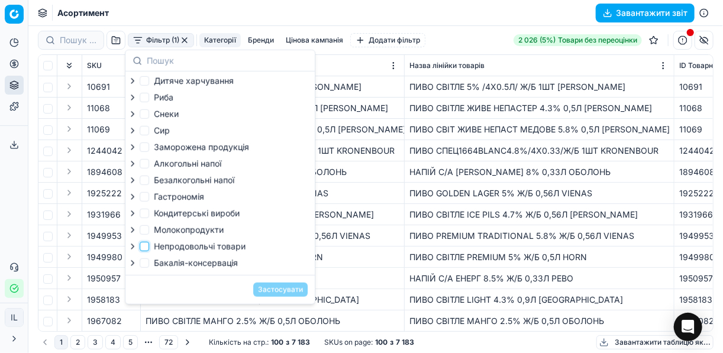
click at [142, 251] on input "Непродовольчі товари" at bounding box center [144, 246] width 9 height 9
checkbox input "true"
click at [276, 295] on button "Застосувати" at bounding box center [280, 290] width 54 height 14
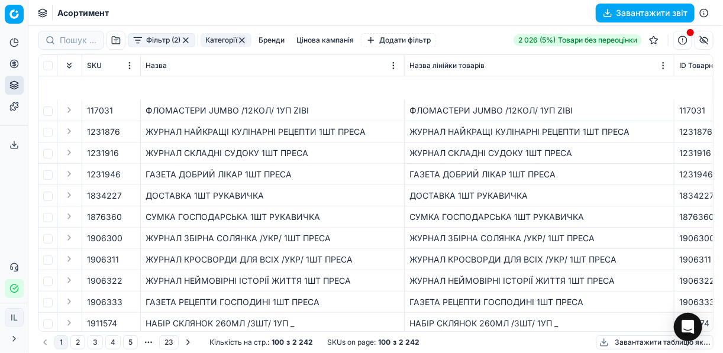
scroll to position [284, 0]
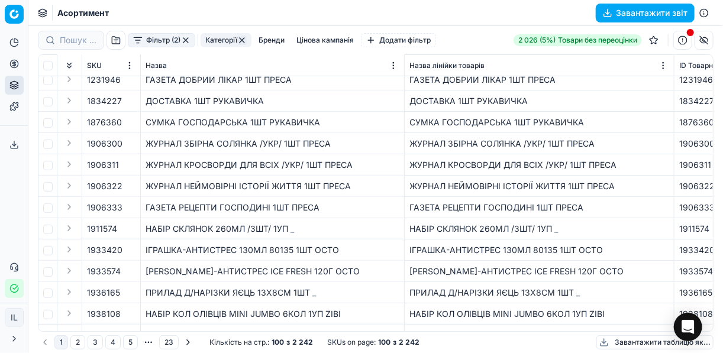
click at [140, 38] on button "Фільтр (2)" at bounding box center [161, 40] width 67 height 14
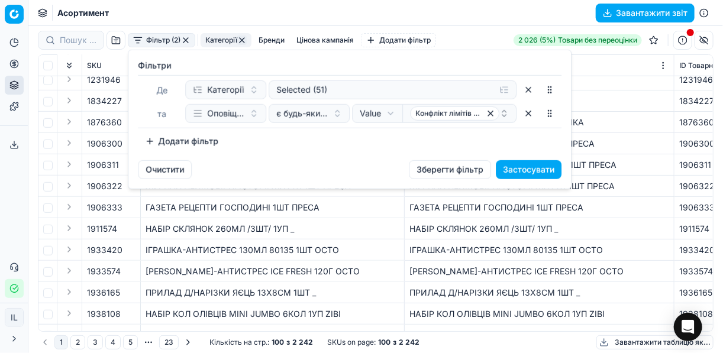
click at [387, 232] on html "Pricing platform Аналітика Цінова оптимізація Асортимент продукції Шаблони Серв…" at bounding box center [361, 176] width 723 height 353
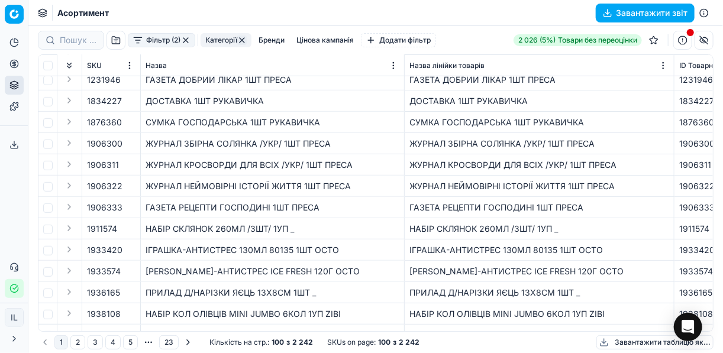
click at [540, 11] on button "Завантажити звіт" at bounding box center [645, 13] width 99 height 19
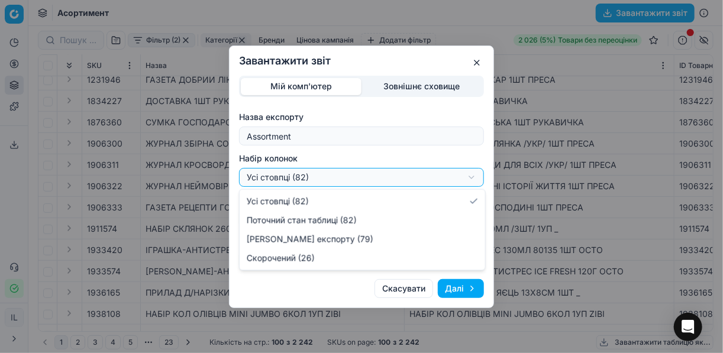
click at [472, 176] on div "Завантажити звіт Мій комп'ютер Зовнішнє сховище Назва експорту Assortment Набір…" at bounding box center [361, 176] width 723 height 353
select select "a9134834-9553-4c73-ac5c-c823406624b7"
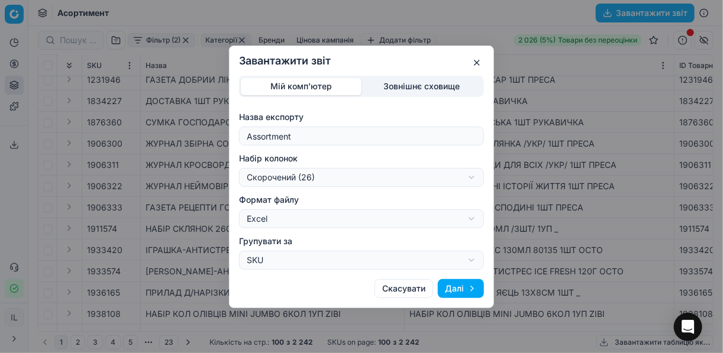
click at [452, 283] on button "Далі" at bounding box center [461, 288] width 46 height 19
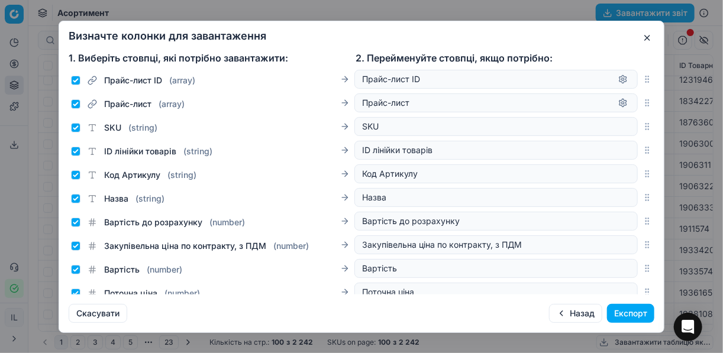
click at [540, 309] on button "Експорт" at bounding box center [630, 313] width 47 height 19
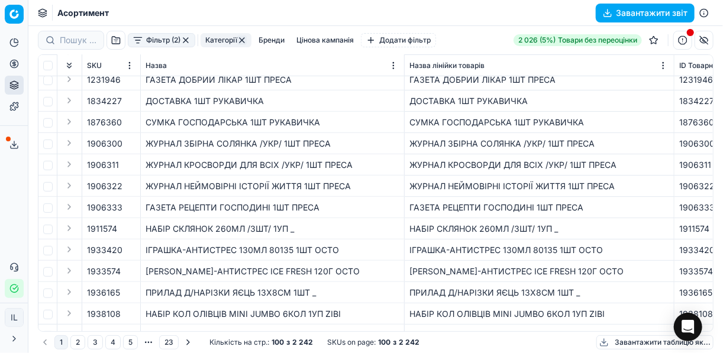
click at [540, 12] on button "Завантажити звіт" at bounding box center [645, 13] width 99 height 19
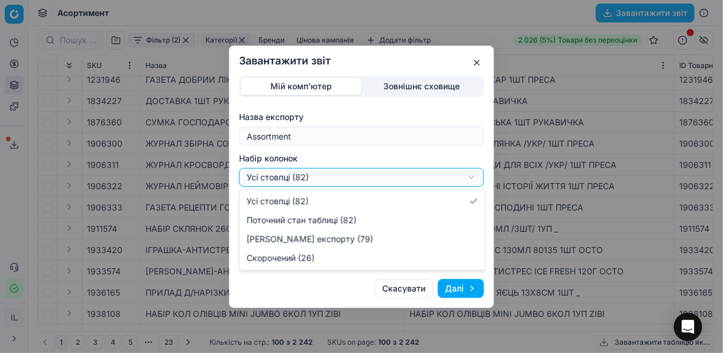
click at [474, 179] on div "Завантажити звіт Мій комп'ютер Зовнішнє сховище Назва експорту Assortment Набір…" at bounding box center [361, 176] width 723 height 353
select select "a9134834-9553-4c73-ac5c-c823406624b7"
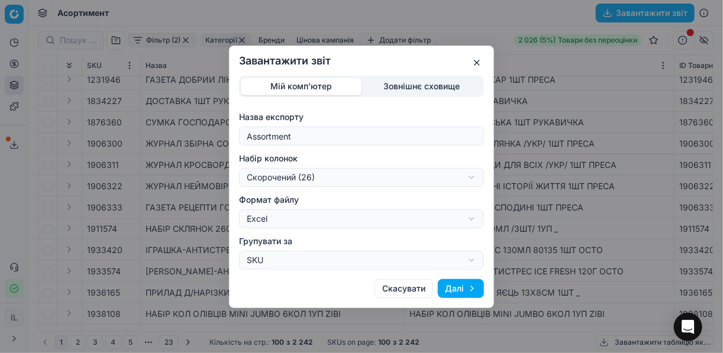
click at [443, 283] on button "Далі" at bounding box center [461, 288] width 46 height 19
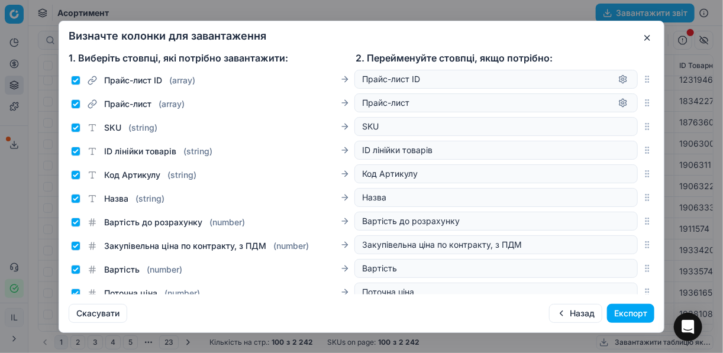
click at [540, 312] on button "Експорт" at bounding box center [630, 313] width 47 height 19
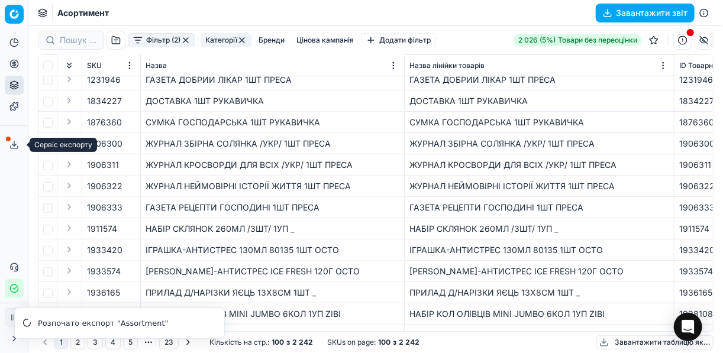
click at [14, 144] on icon at bounding box center [14, 143] width 0 height 5
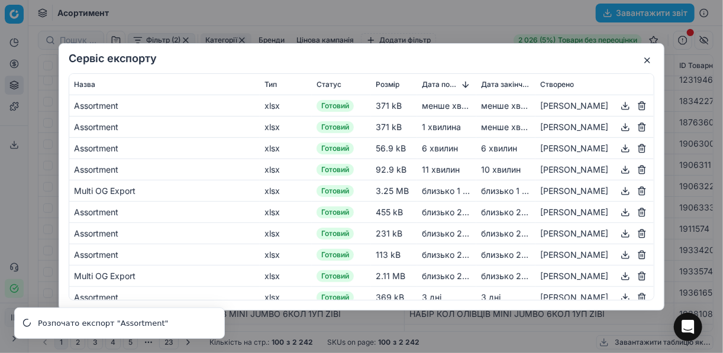
click at [540, 105] on button "button" at bounding box center [625, 105] width 14 height 14
click at [540, 56] on h2 "Сервіс експорту" at bounding box center [362, 58] width 586 height 11
click at [540, 58] on button "button" at bounding box center [647, 60] width 14 height 14
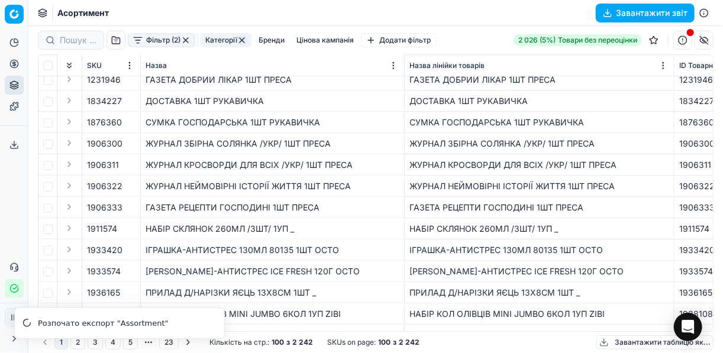
click at [183, 40] on button "button" at bounding box center [185, 40] width 9 height 9
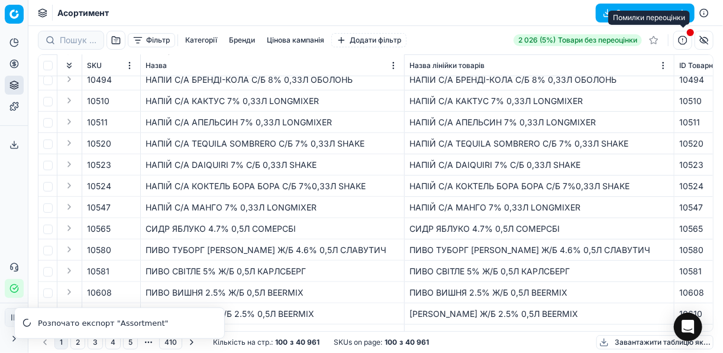
click at [540, 43] on button "button" at bounding box center [682, 40] width 19 height 19
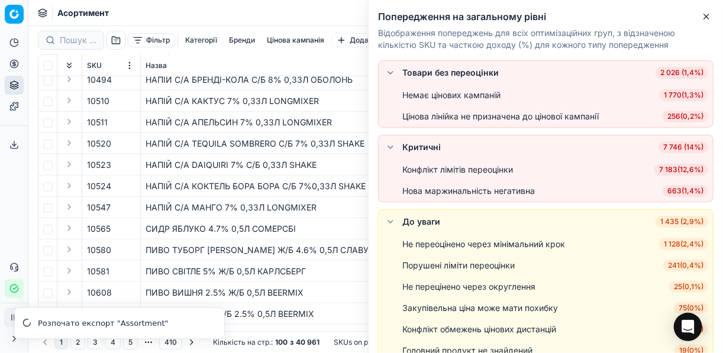
click at [540, 189] on span "663 ( 1,4% )" at bounding box center [686, 191] width 46 height 12
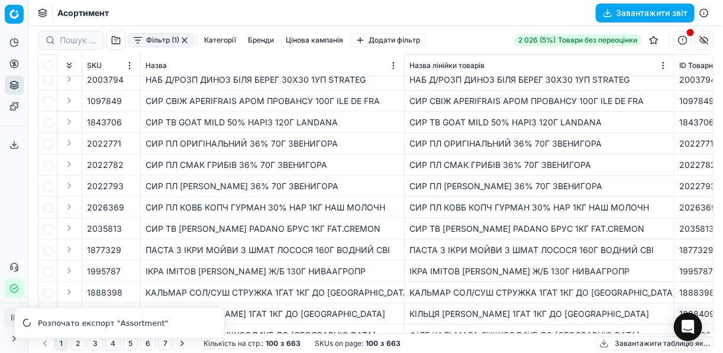
click at [540, 11] on button "Завантажити звіт" at bounding box center [645, 13] width 99 height 19
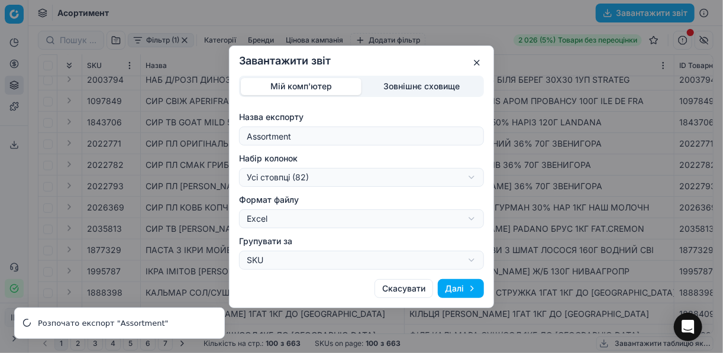
click at [465, 287] on button "Далі" at bounding box center [461, 288] width 46 height 19
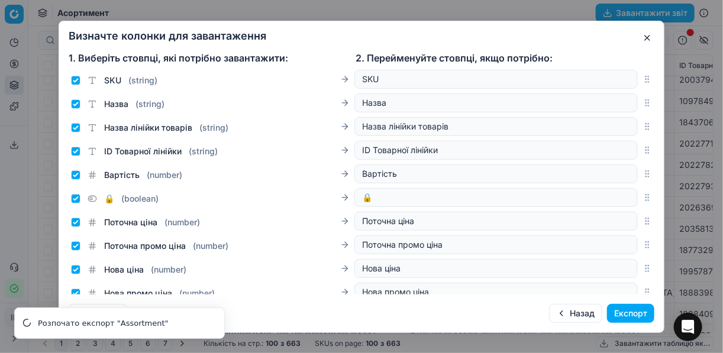
click at [540, 312] on button "Експорт" at bounding box center [630, 313] width 47 height 19
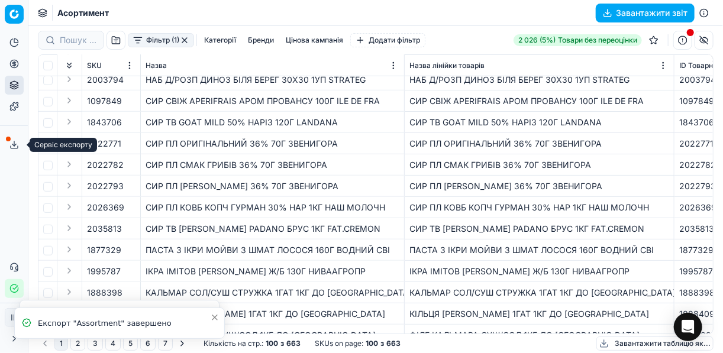
click at [14, 143] on icon at bounding box center [14, 143] width 0 height 5
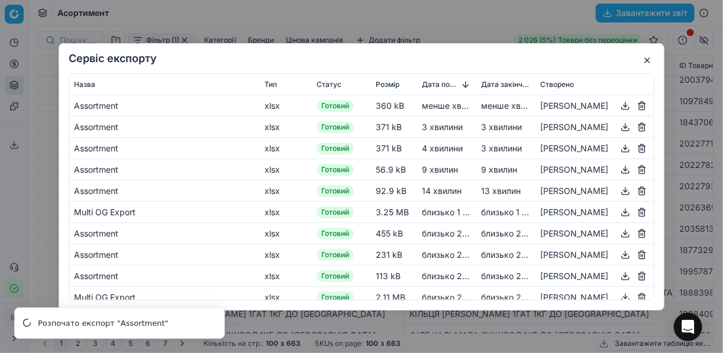
click at [540, 104] on button "button" at bounding box center [625, 105] width 14 height 14
drag, startPoint x: 650, startPoint y: 62, endPoint x: 663, endPoint y: 1, distance: 62.3
click at [540, 62] on button "button" at bounding box center [647, 60] width 14 height 14
